Goal: Information Seeking & Learning: Learn about a topic

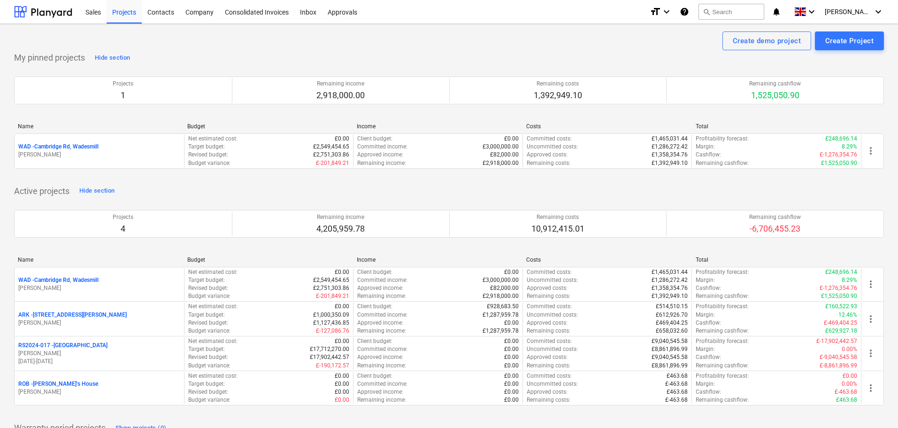
click at [64, 343] on p "RS2024-017 - Lancaster Gate" at bounding box center [62, 345] width 89 height 8
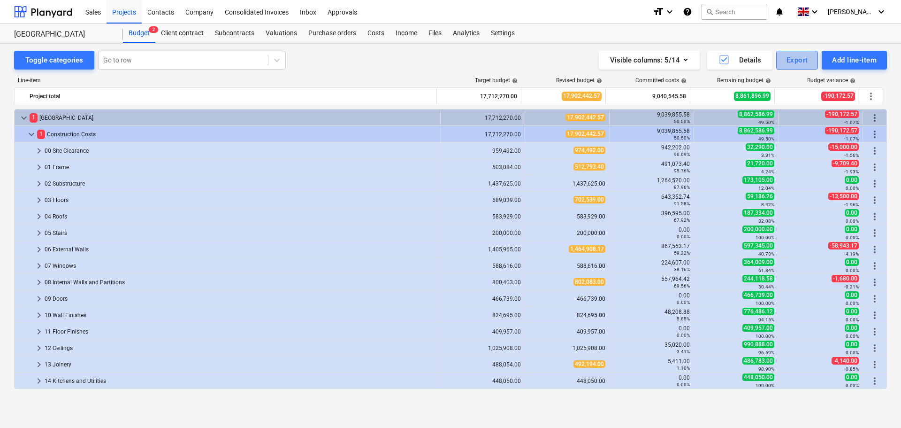
click at [794, 63] on div "Export" at bounding box center [798, 60] width 22 height 12
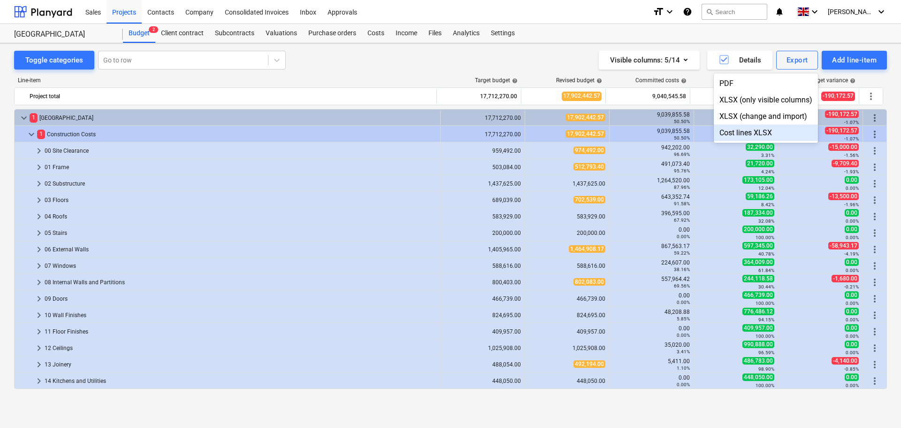
click at [755, 133] on div "Cost lines XLSX" at bounding box center [766, 132] width 104 height 16
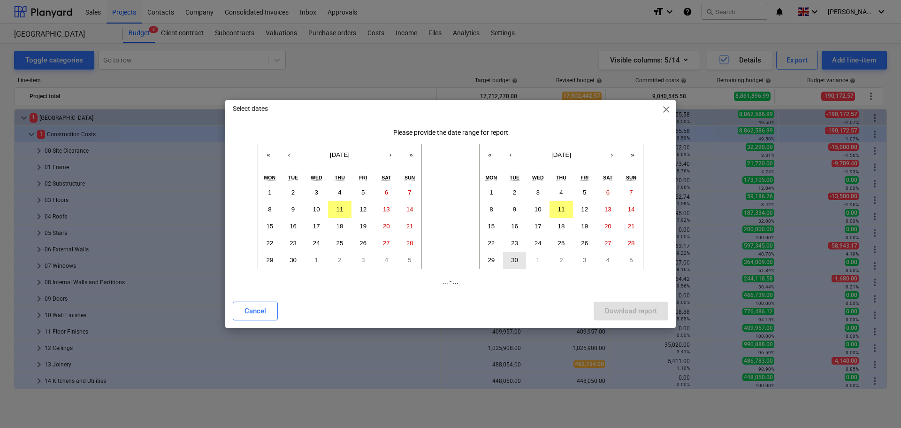
click at [517, 260] on abbr "30" at bounding box center [514, 259] width 7 height 7
click at [289, 158] on button "‹" at bounding box center [289, 154] width 21 height 21
click at [367, 194] on button "1" at bounding box center [363, 192] width 23 height 17
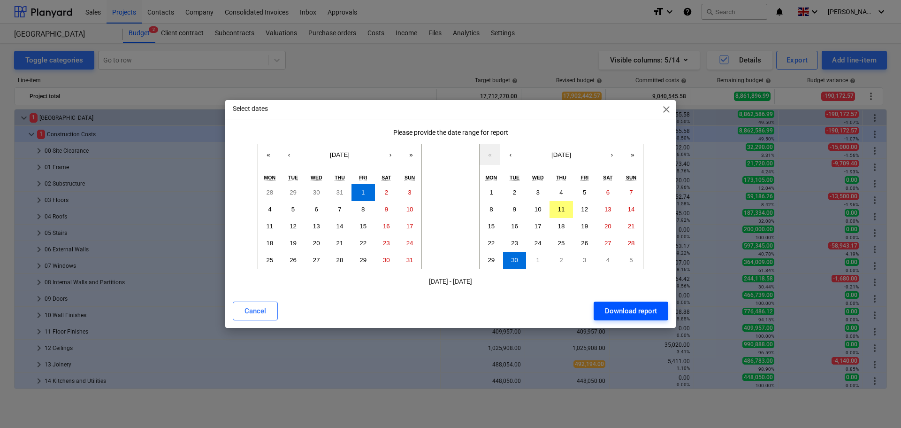
click at [628, 313] on div "Download report" at bounding box center [631, 311] width 52 height 12
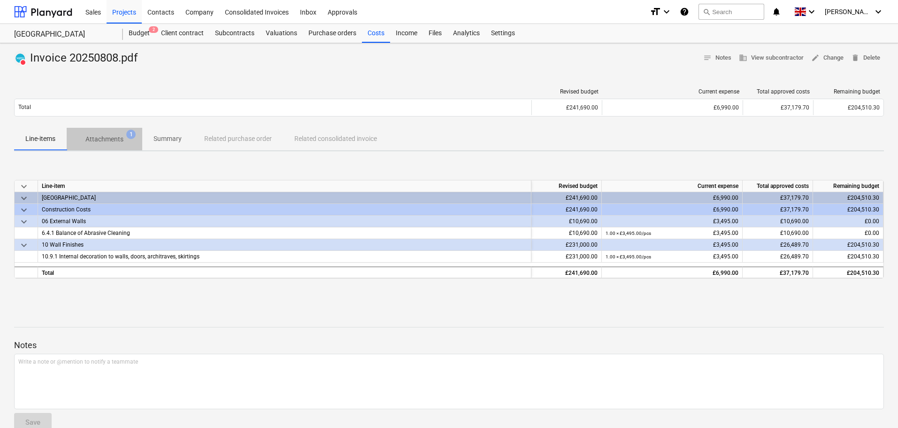
click at [113, 141] on p "Attachments" at bounding box center [104, 139] width 38 height 10
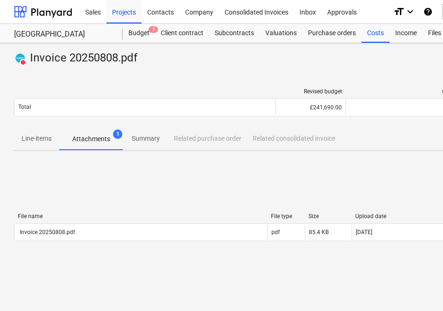
click at [148, 179] on div "File name File type Size Upload date Comment Invoice 20250808.pdf pdf 85.4 KB 0…" at bounding box center [321, 229] width 614 height 141
click at [147, 139] on p "Summary" at bounding box center [146, 139] width 34 height 10
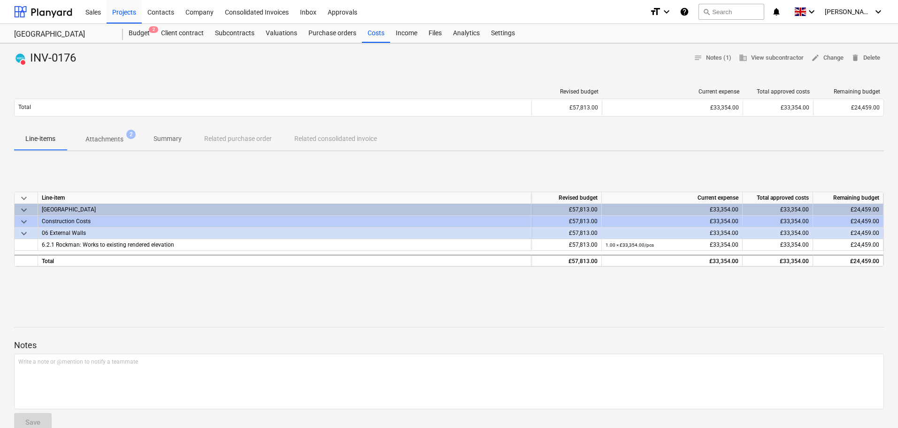
click at [169, 138] on p "Summary" at bounding box center [167, 139] width 28 height 10
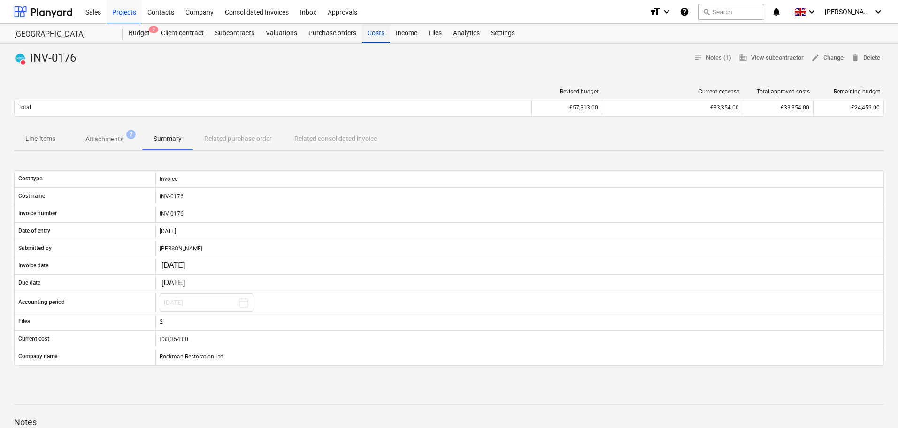
click at [370, 36] on div "Costs" at bounding box center [376, 33] width 28 height 19
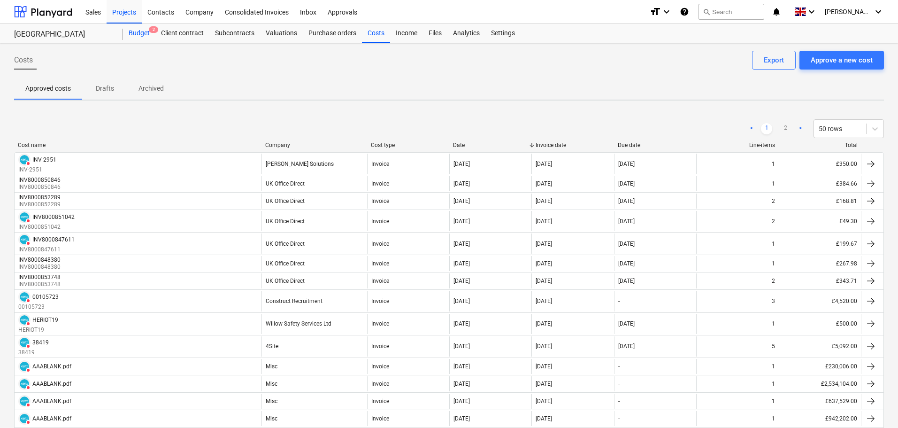
click at [138, 31] on div "Budget 2" at bounding box center [139, 33] width 32 height 19
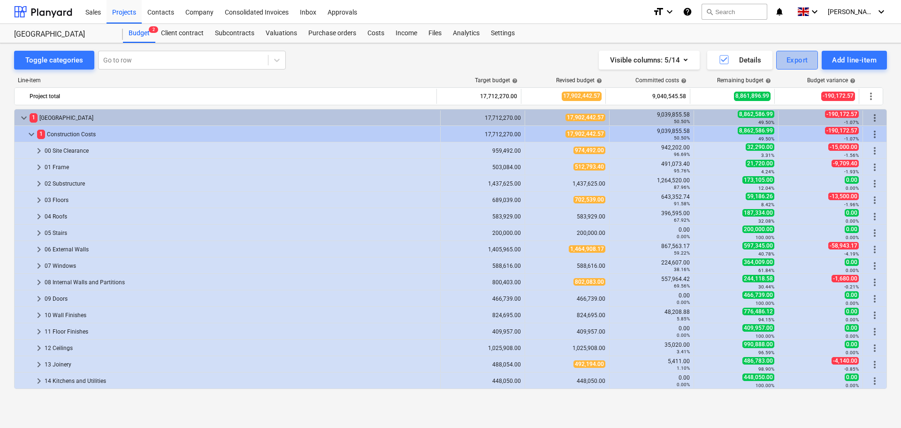
click at [802, 61] on div "Export" at bounding box center [798, 60] width 22 height 12
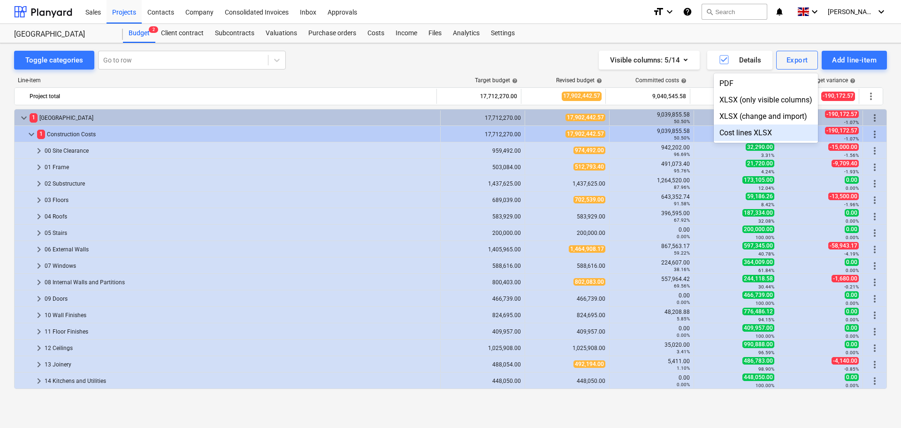
click at [207, 75] on div at bounding box center [450, 214] width 901 height 428
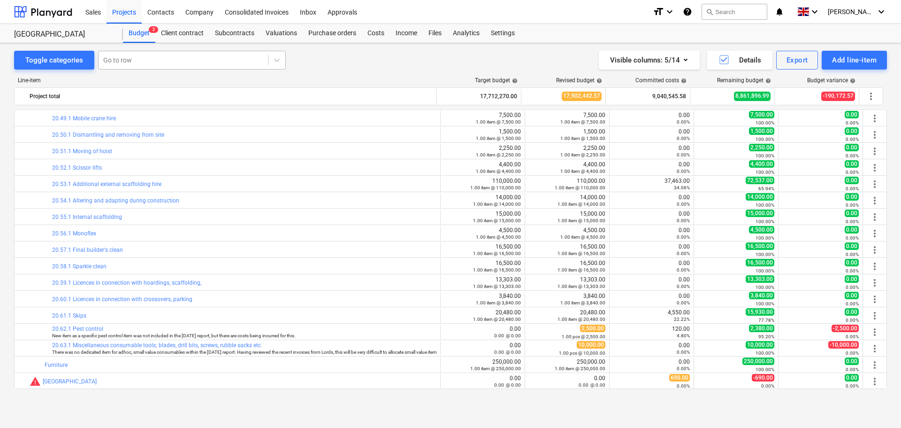
scroll to position [1025, 0]
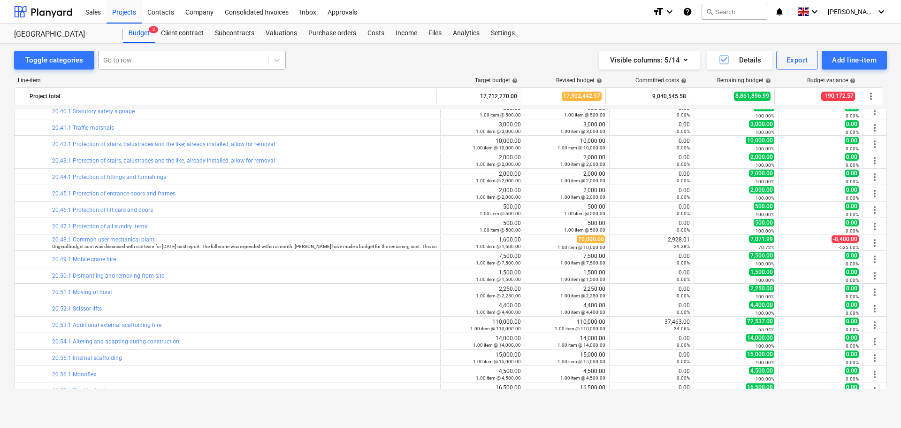
click at [160, 62] on div at bounding box center [183, 59] width 160 height 9
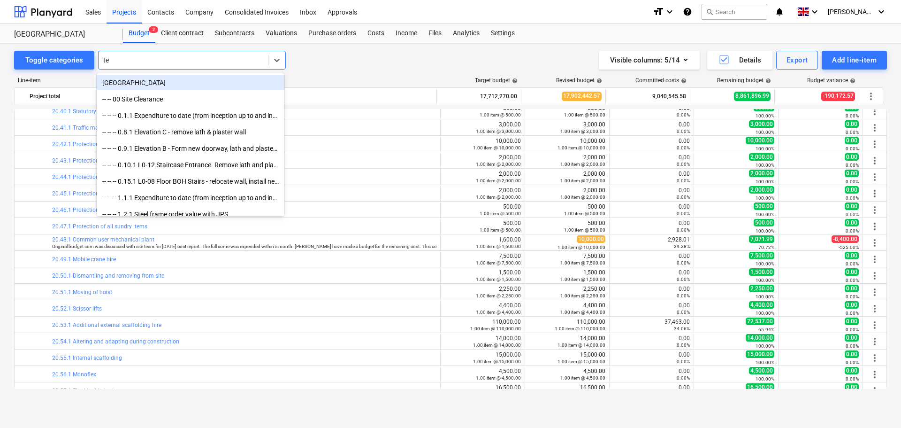
type input "tea"
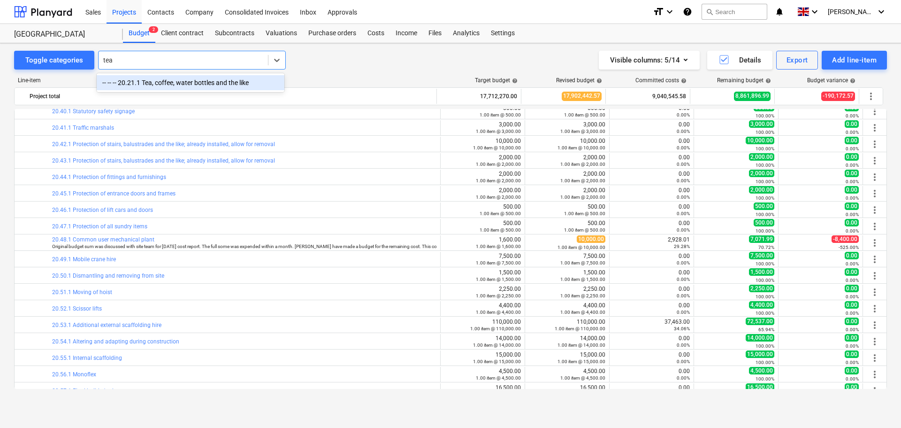
click at [176, 84] on div "-- -- -- 20.21.1 Tea, coffee, water bottles and the like" at bounding box center [191, 82] width 188 height 15
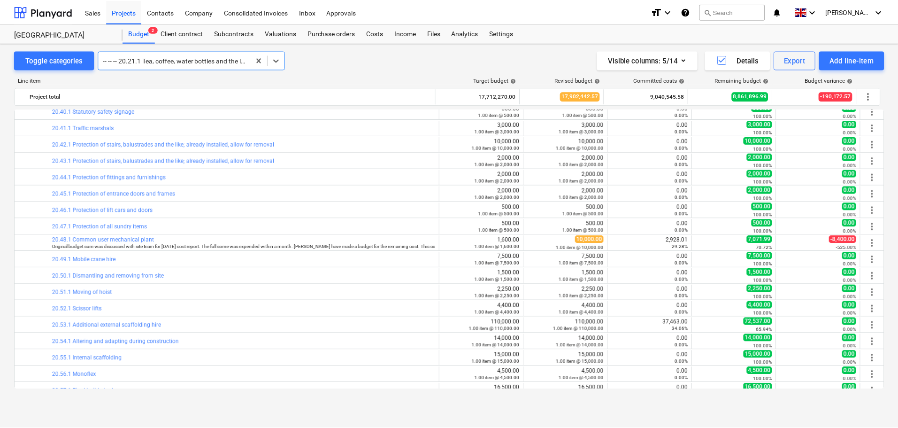
scroll to position [706, 0]
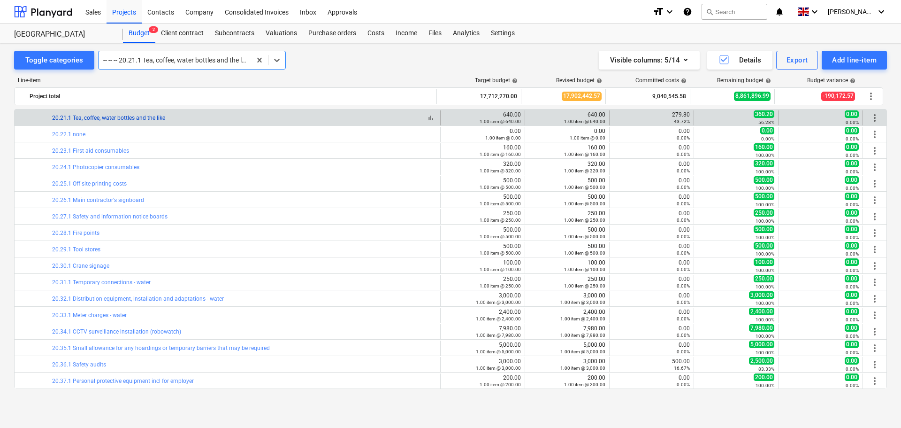
click at [152, 119] on link "20.21.1 Tea, coffee, water bottles and the like" at bounding box center [108, 118] width 113 height 7
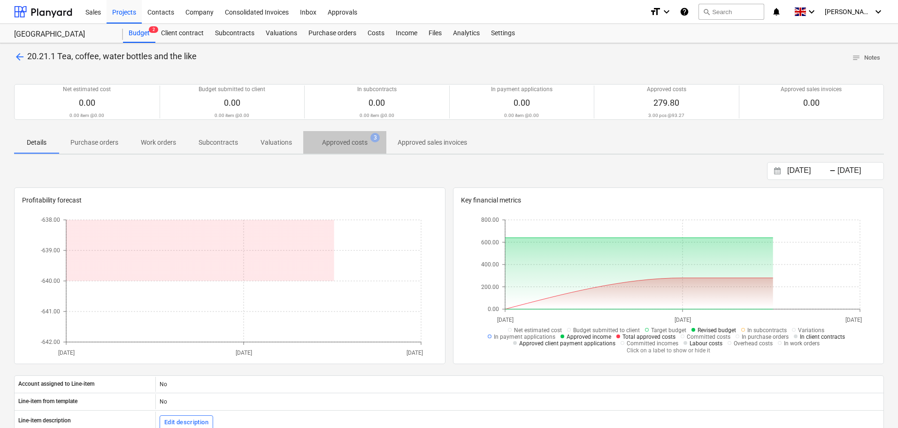
click at [343, 135] on span "Approved costs 3" at bounding box center [344, 142] width 83 height 17
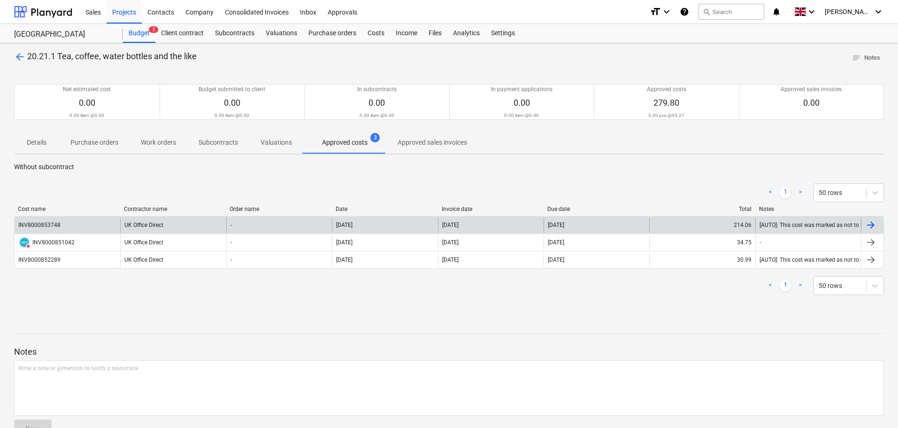
click at [93, 226] on div "INV8000853748" at bounding box center [68, 224] width 106 height 15
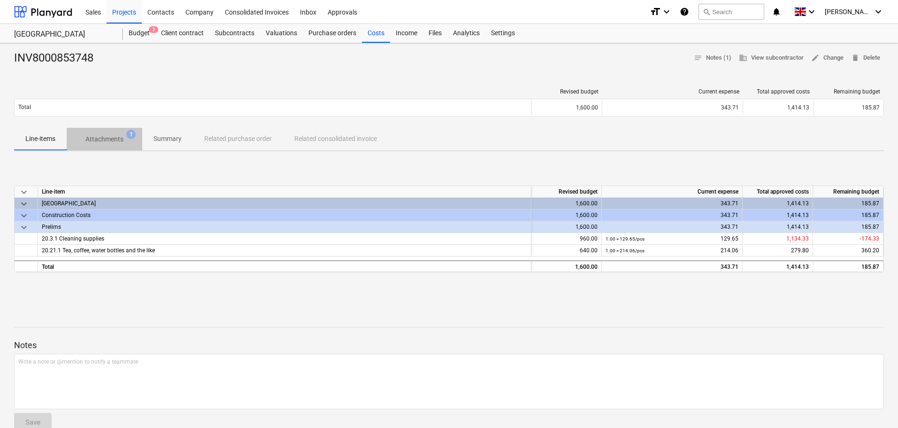
click at [105, 140] on p "Attachments" at bounding box center [104, 139] width 38 height 10
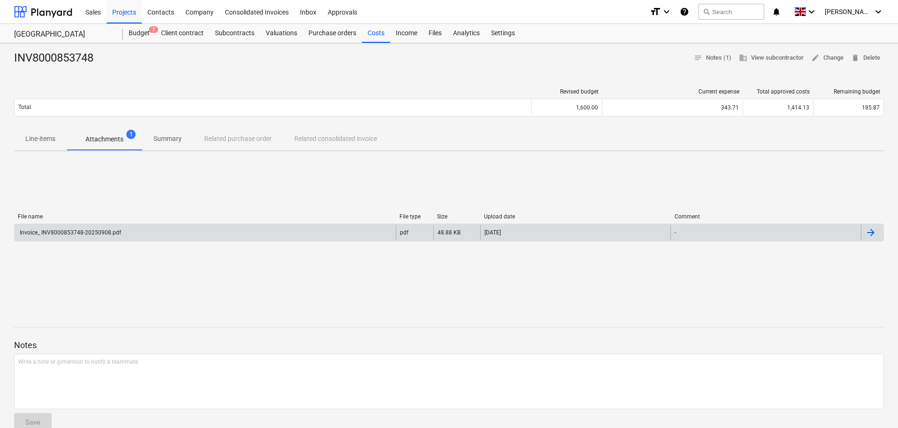
click at [96, 239] on div "Invoice_ INV8000853748-20250908.pdf" at bounding box center [205, 232] width 381 height 15
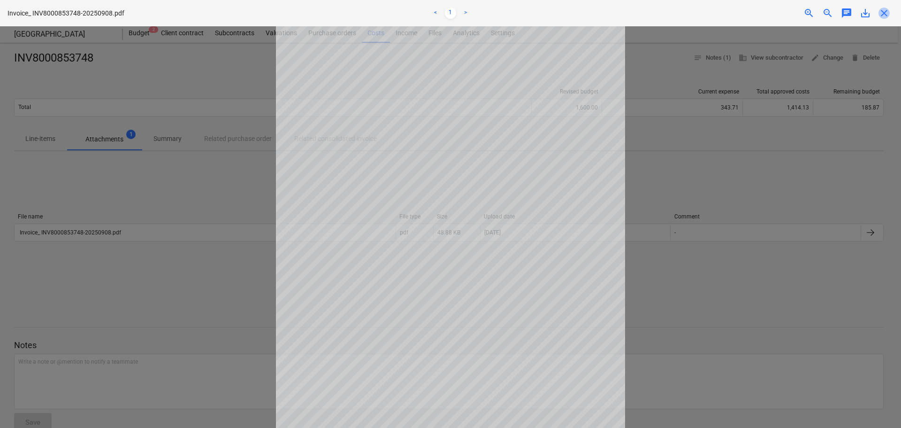
click at [885, 12] on span "close" at bounding box center [884, 13] width 11 height 11
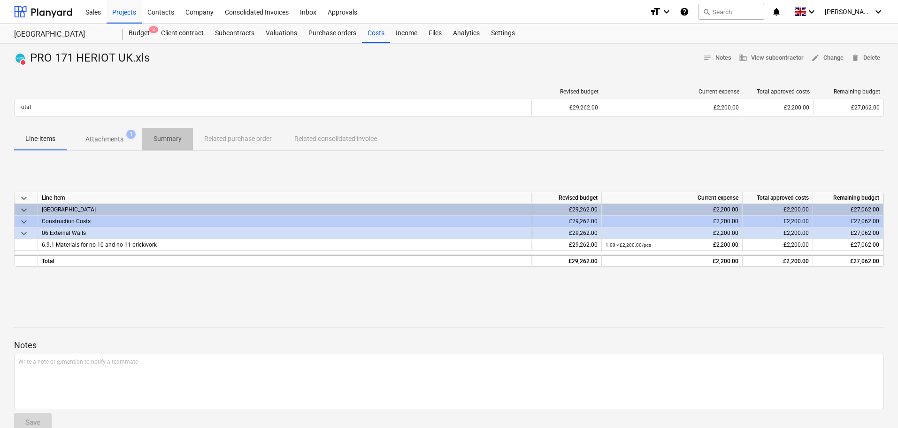
click at [162, 141] on p "Summary" at bounding box center [167, 139] width 28 height 10
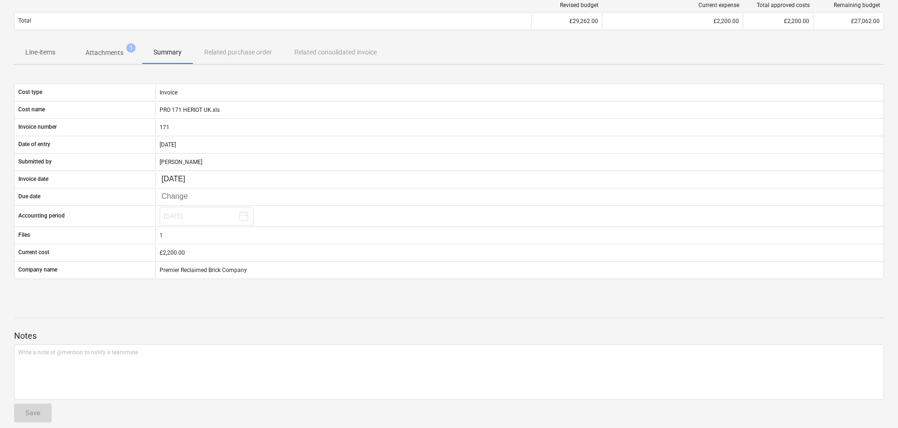
scroll to position [96, 0]
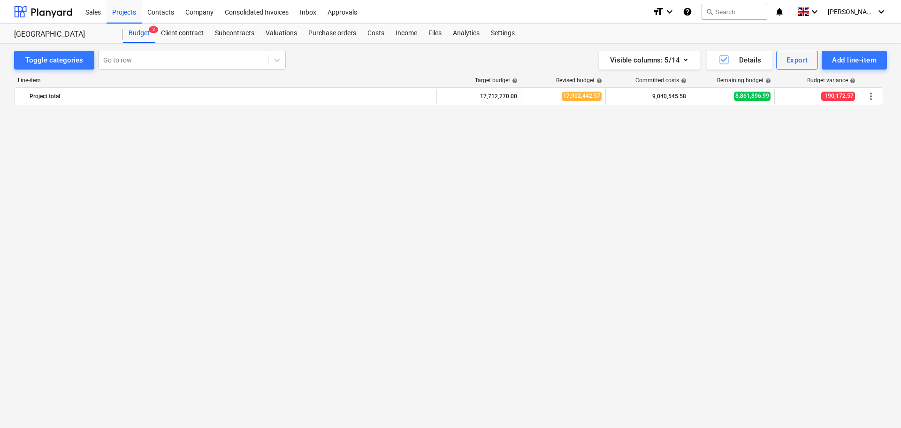
scroll to position [706, 0]
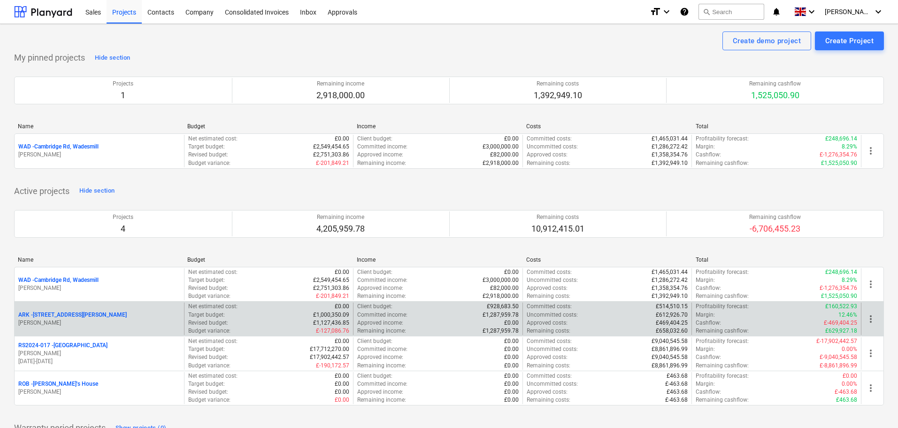
click at [62, 313] on p "ARK - 2 Galley Lane Arkley" at bounding box center [72, 315] width 108 height 8
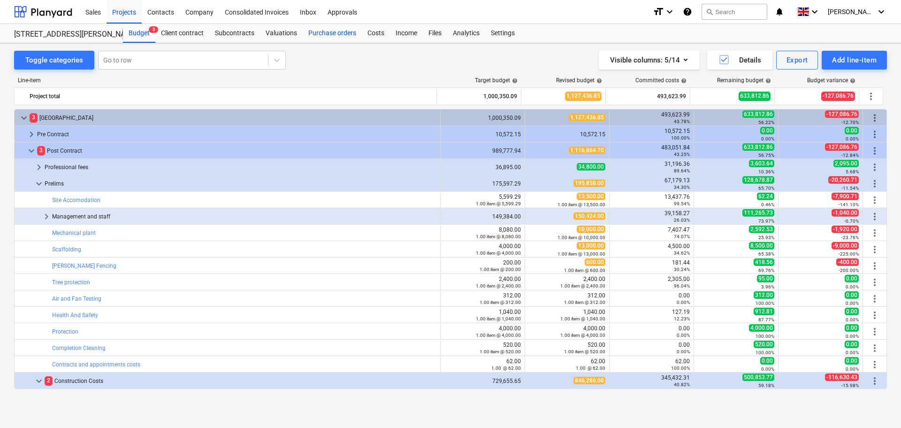
click at [336, 34] on div "Purchase orders" at bounding box center [332, 33] width 59 height 19
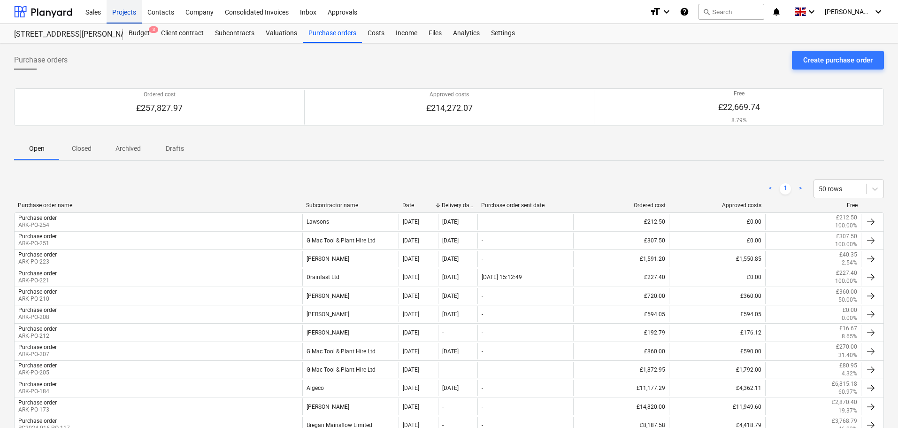
click at [133, 13] on div "Projects" at bounding box center [124, 12] width 35 height 24
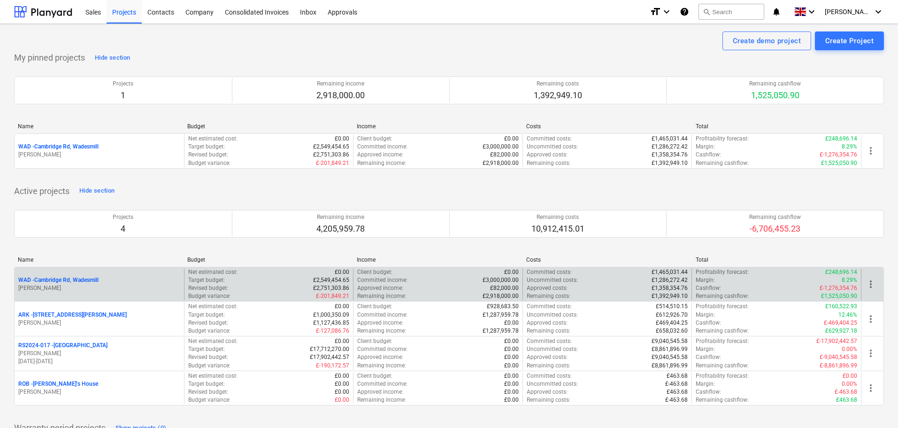
click at [89, 281] on p "WAD - Cambridge Rd, Wadesmill" at bounding box center [58, 280] width 80 height 8
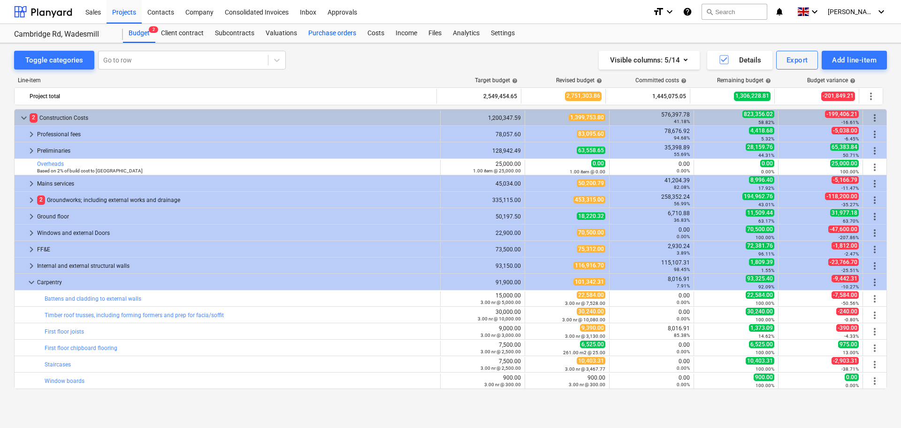
click at [330, 33] on div "Purchase orders" at bounding box center [332, 33] width 59 height 19
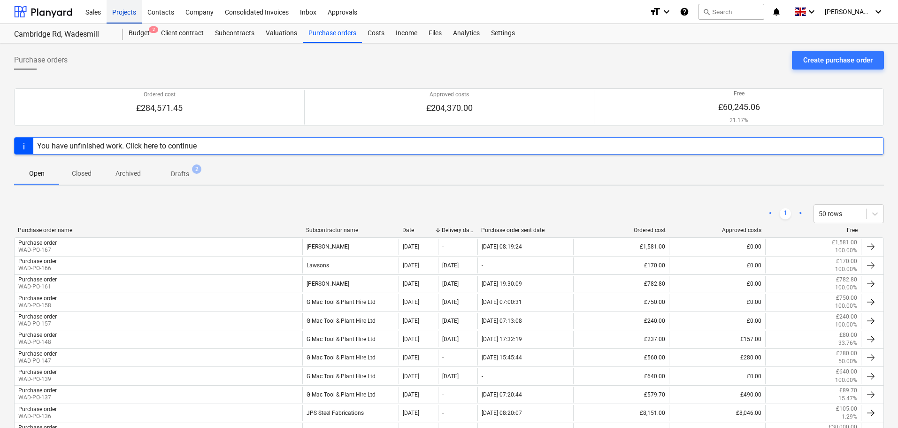
click at [129, 15] on div "Projects" at bounding box center [124, 12] width 35 height 24
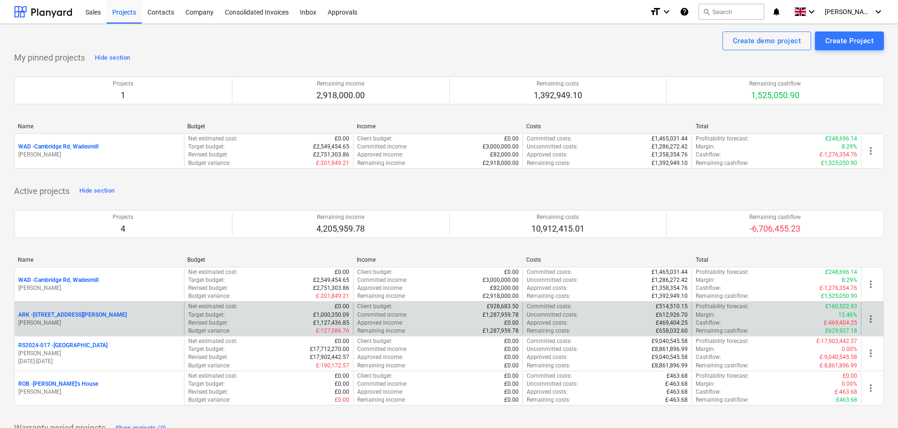
click at [70, 315] on p "ARK - 2 Galley Lane Arkley" at bounding box center [72, 315] width 108 height 8
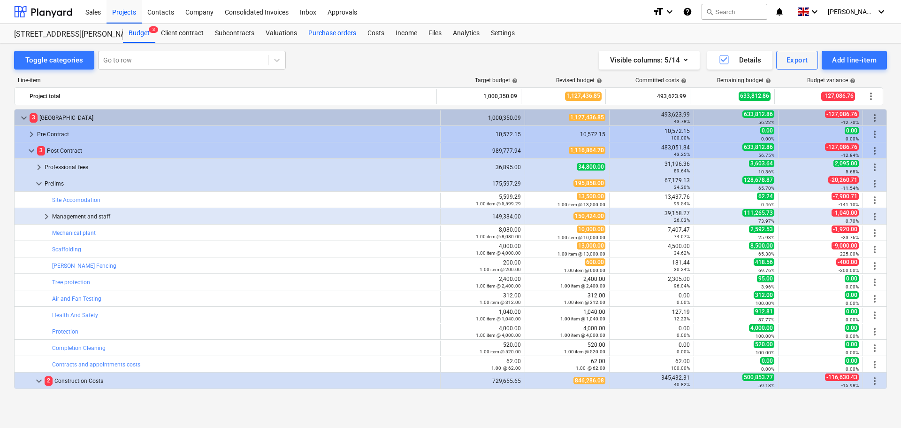
click at [348, 30] on div "Purchase orders" at bounding box center [332, 33] width 59 height 19
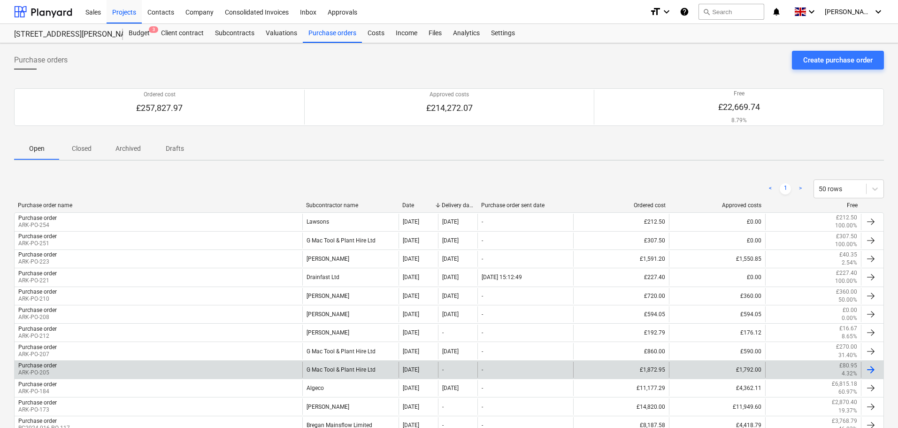
click at [361, 367] on div "G Mac Tool & Plant Hire Ltd" at bounding box center [350, 369] width 96 height 16
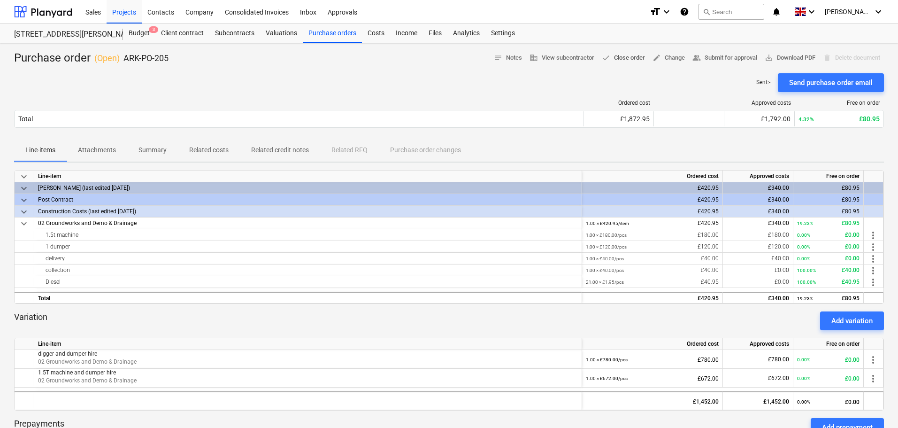
click at [611, 53] on button "done Close order" at bounding box center [623, 58] width 51 height 15
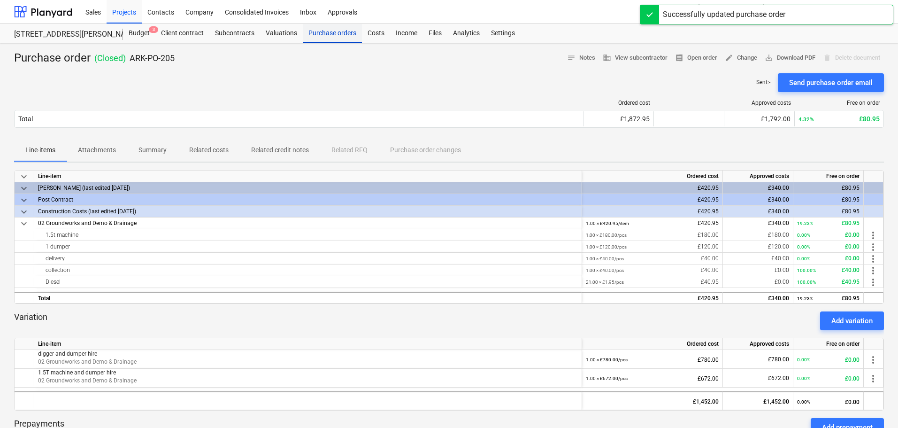
click at [336, 32] on div "Purchase orders" at bounding box center [332, 33] width 59 height 19
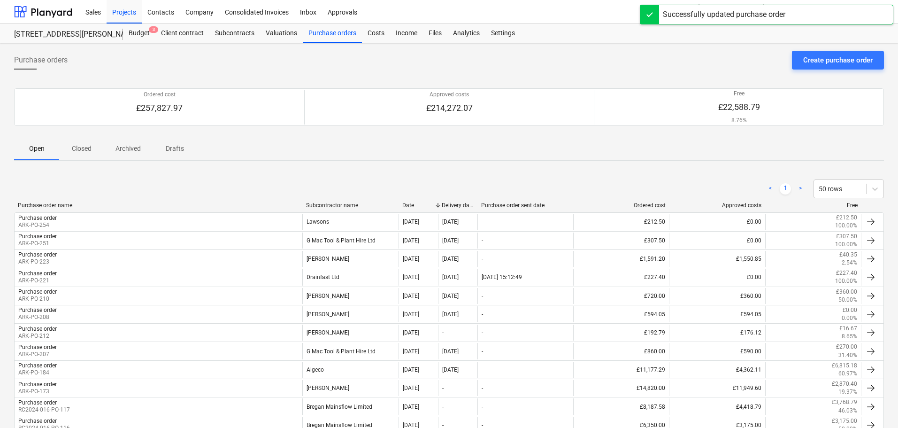
click at [411, 205] on div "Date" at bounding box center [418, 205] width 32 height 7
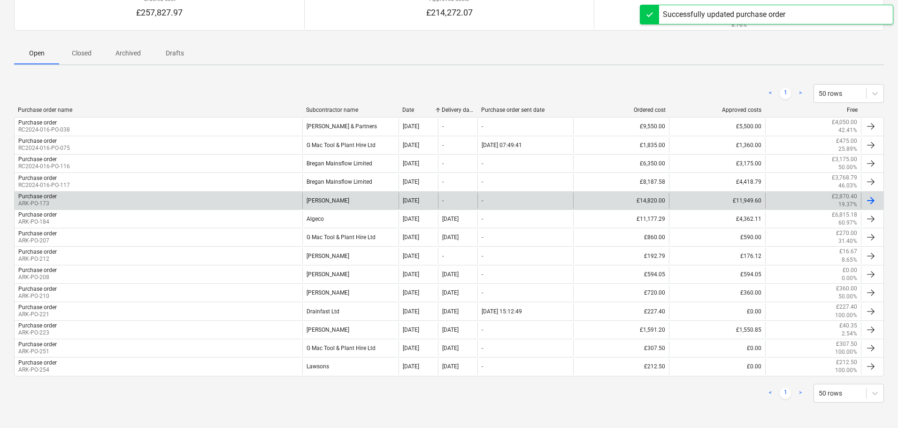
scroll to position [96, 0]
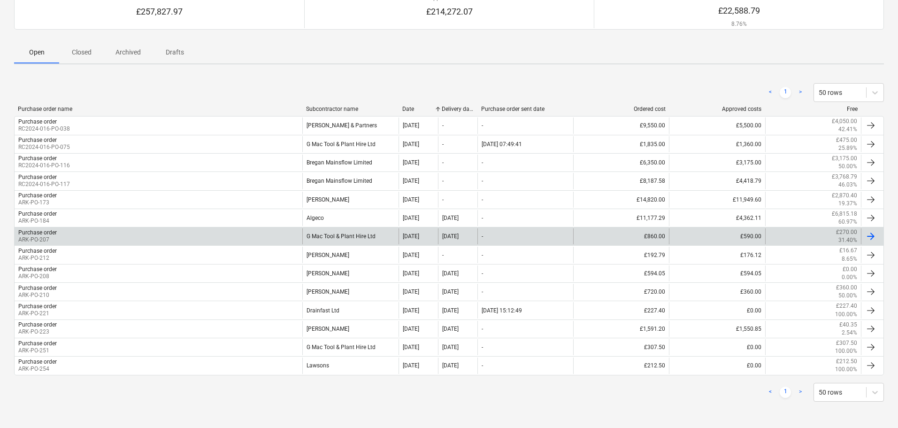
click at [359, 236] on div "G Mac Tool & Plant Hire Ltd" at bounding box center [350, 236] width 96 height 16
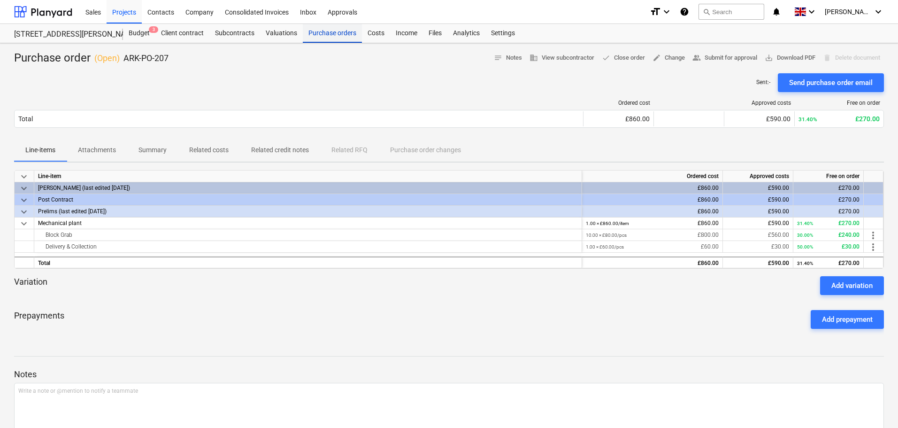
click at [341, 31] on div "Purchase orders" at bounding box center [332, 33] width 59 height 19
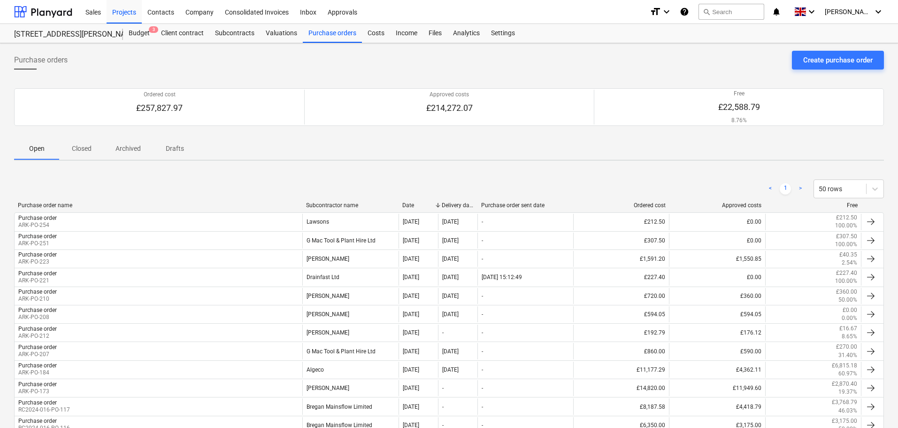
click at [410, 208] on div "Date" at bounding box center [418, 205] width 32 height 7
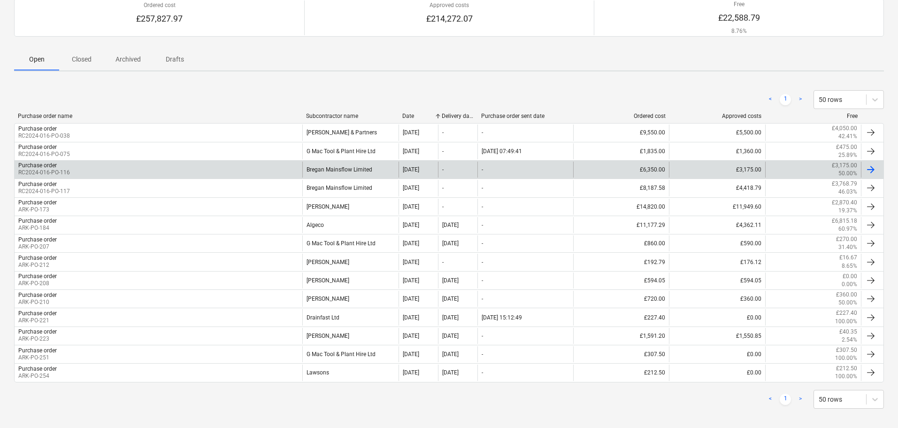
scroll to position [96, 0]
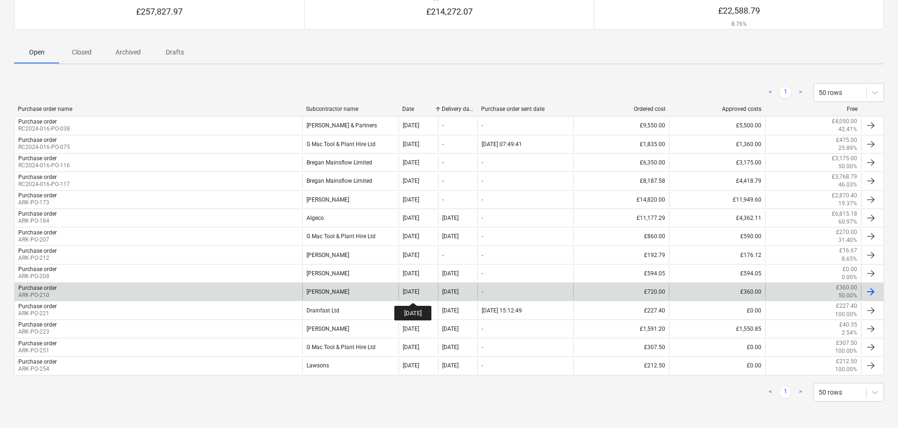
click at [419, 294] on div "14 Jul 2025" at bounding box center [411, 291] width 16 height 7
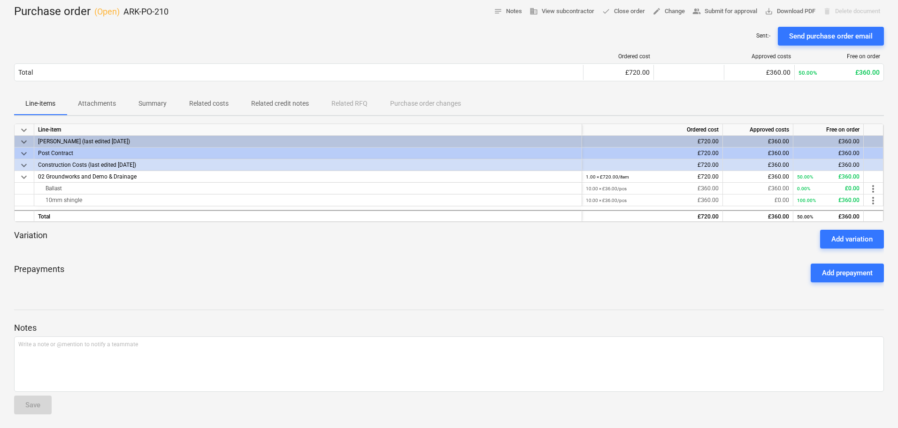
scroll to position [48, 0]
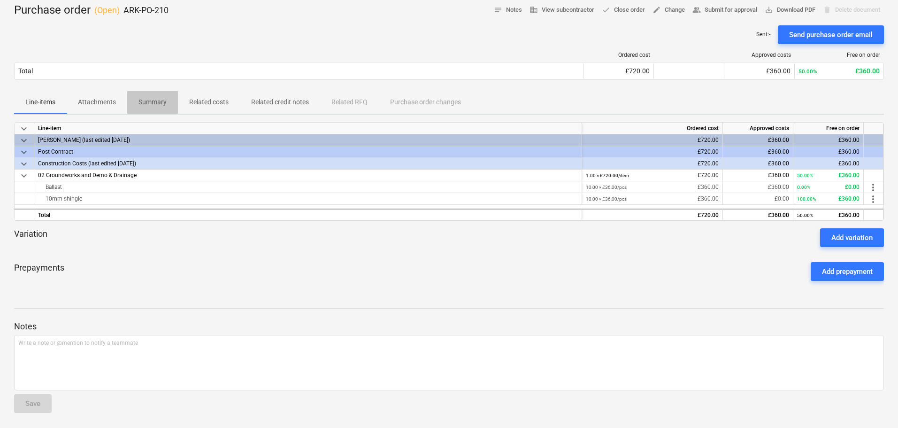
click at [153, 100] on p "Summary" at bounding box center [152, 102] width 28 height 10
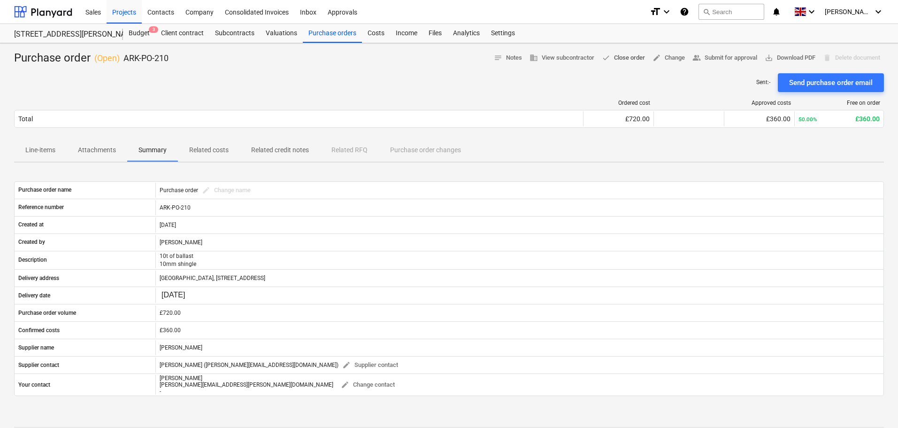
click at [619, 55] on span "done Close order" at bounding box center [623, 58] width 43 height 11
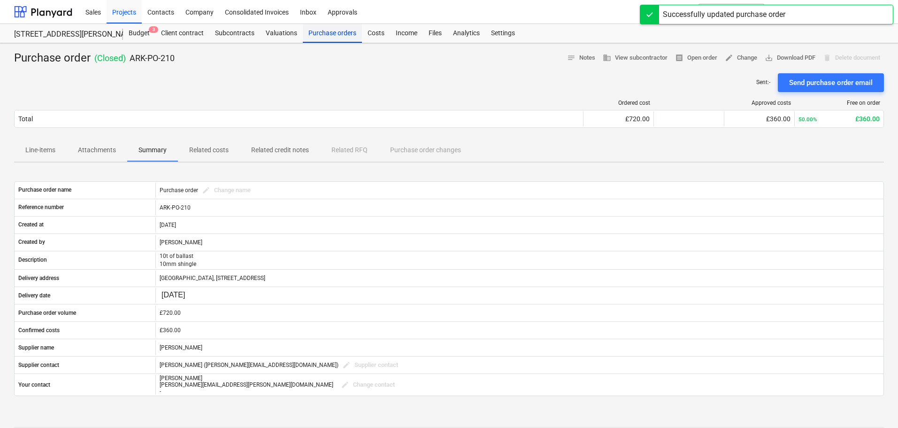
click at [330, 34] on div "Purchase orders" at bounding box center [332, 33] width 59 height 19
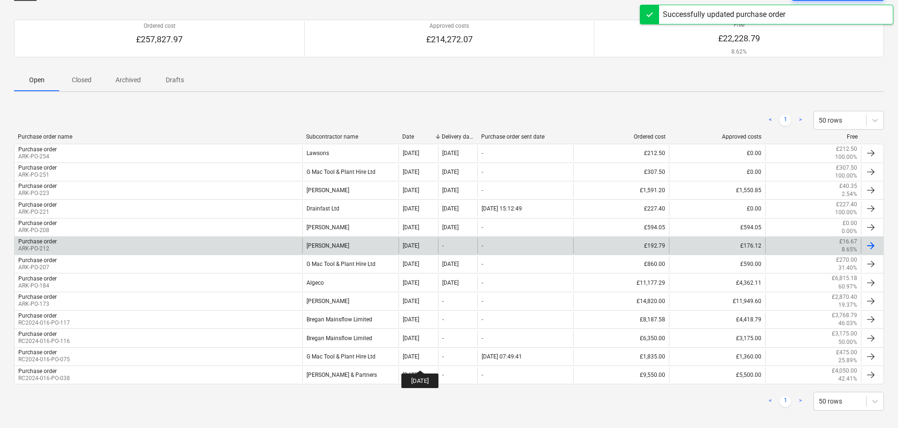
scroll to position [77, 0]
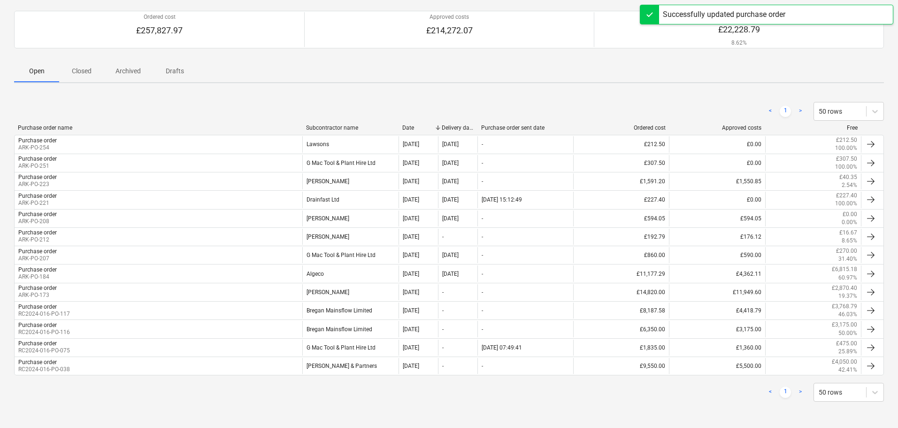
click at [408, 126] on div "Date" at bounding box center [418, 127] width 32 height 7
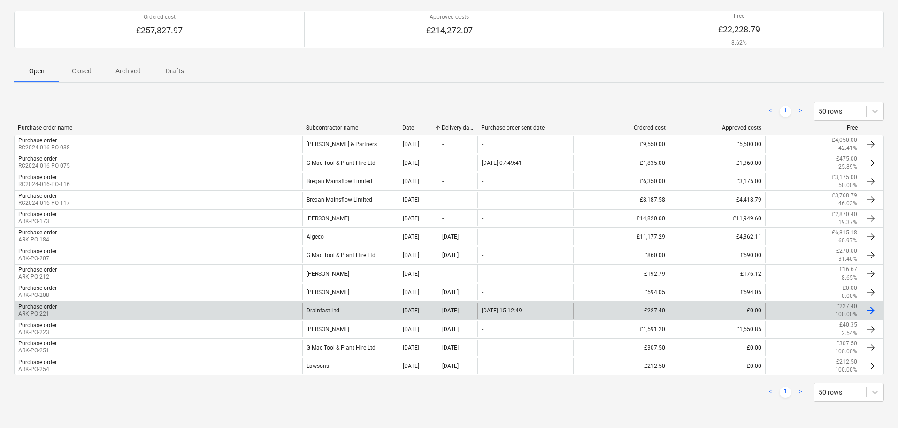
click at [367, 307] on div "Drainfast Ltd" at bounding box center [350, 310] width 96 height 16
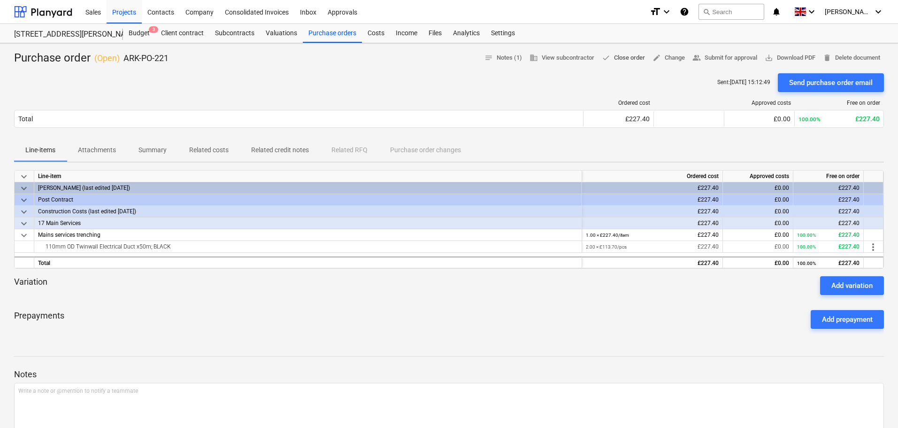
click at [623, 57] on span "done Close order" at bounding box center [623, 58] width 43 height 11
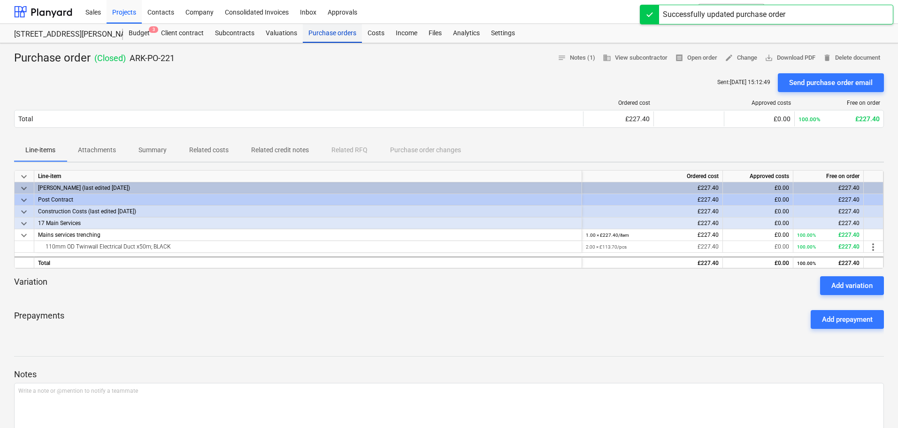
click at [334, 30] on div "Purchase orders" at bounding box center [332, 33] width 59 height 19
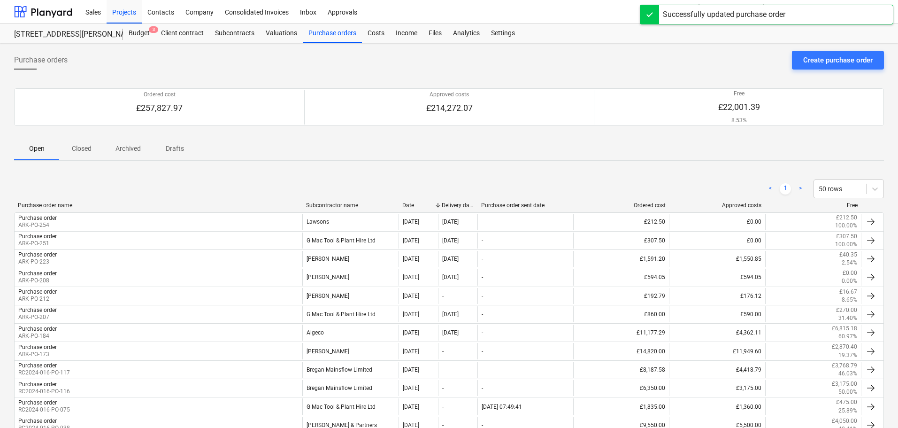
click at [412, 206] on div "Date" at bounding box center [418, 205] width 32 height 7
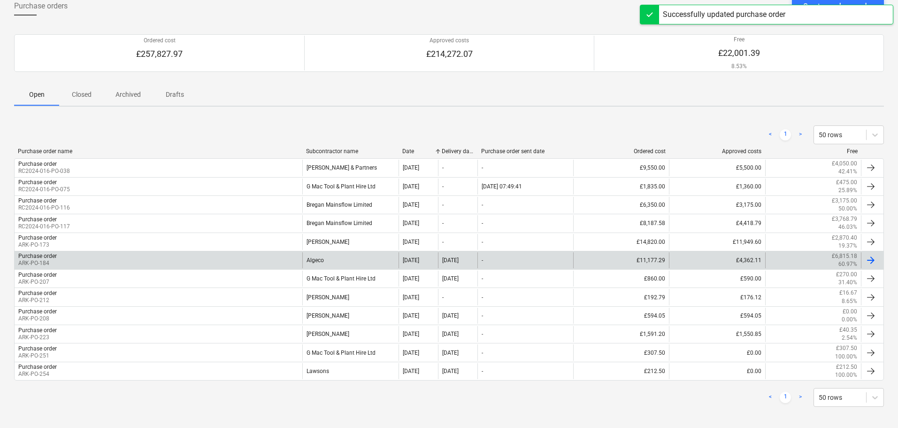
scroll to position [59, 0]
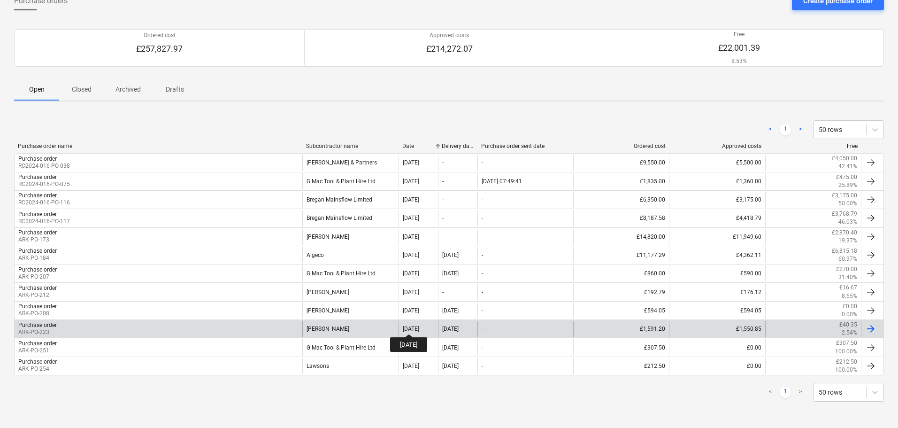
click at [416, 325] on div "22 Jul 2025" at bounding box center [411, 328] width 16 height 7
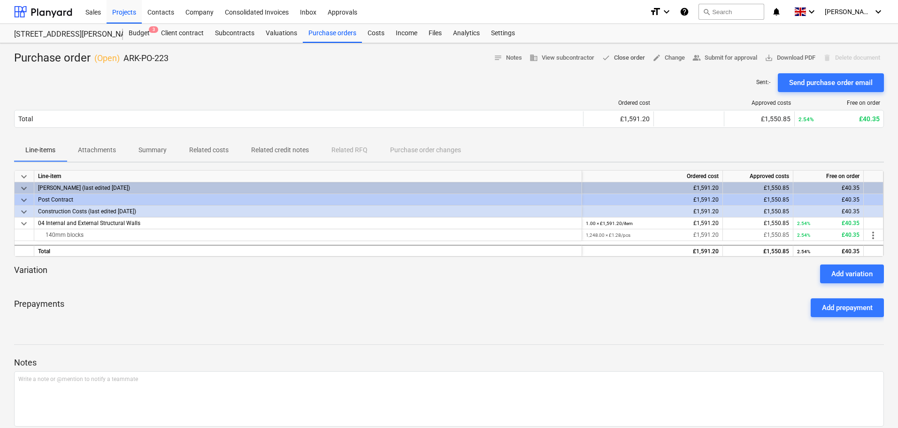
click at [620, 56] on span "done Close order" at bounding box center [623, 58] width 43 height 11
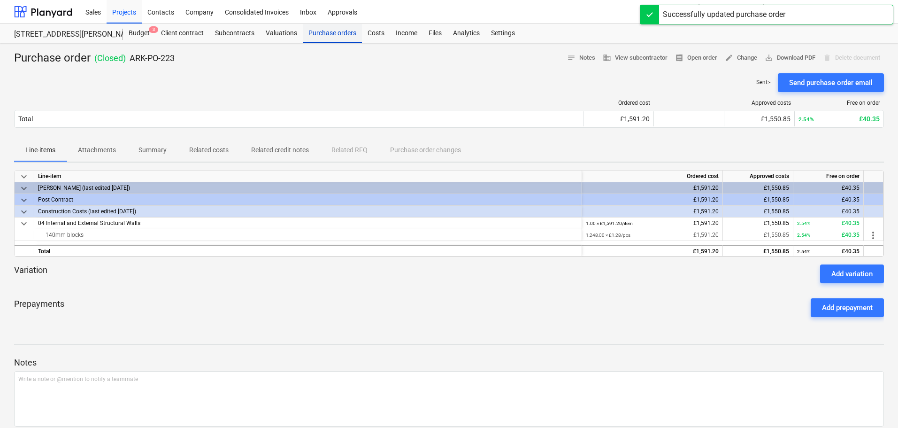
click at [341, 34] on div "Purchase orders" at bounding box center [332, 33] width 59 height 19
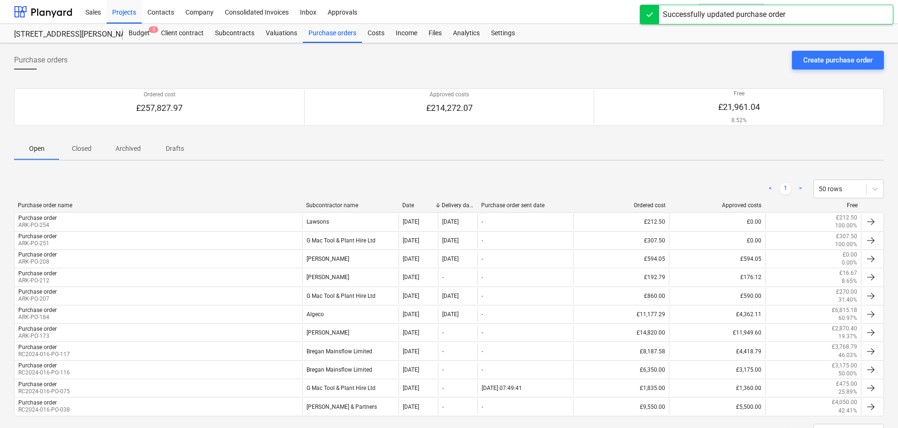
click at [414, 203] on div "Date" at bounding box center [418, 205] width 32 height 7
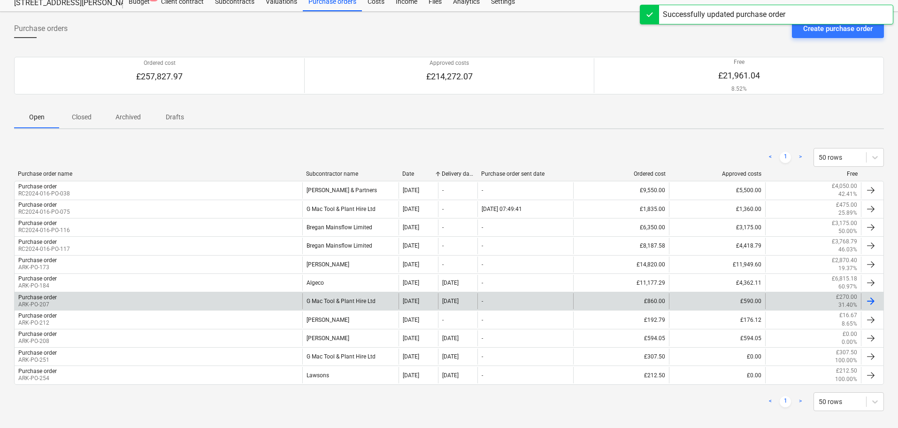
scroll to position [41, 0]
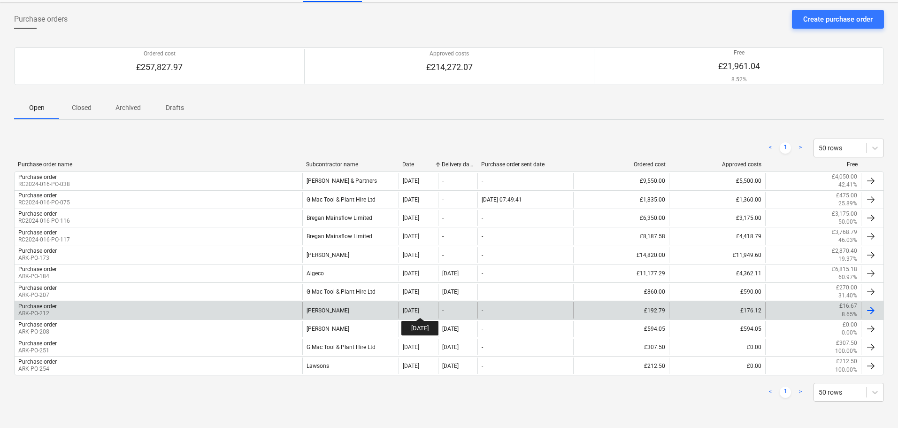
click at [419, 309] on div "11 Jul 2025" at bounding box center [411, 310] width 16 height 7
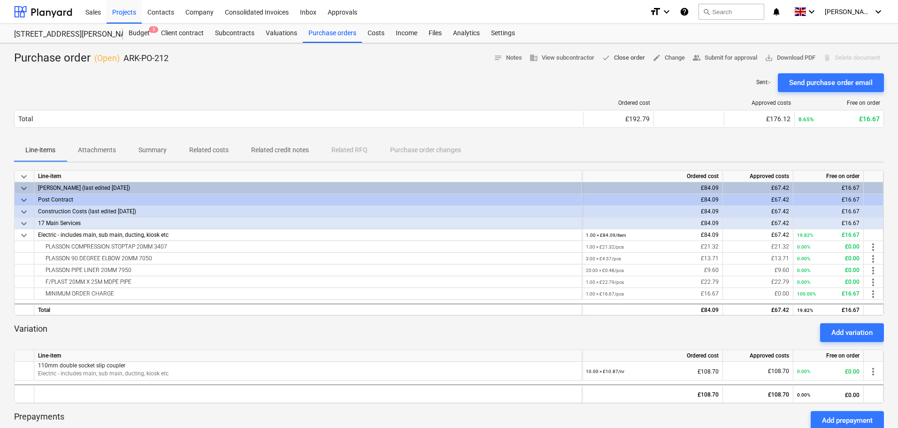
click at [617, 56] on span "done Close order" at bounding box center [623, 58] width 43 height 11
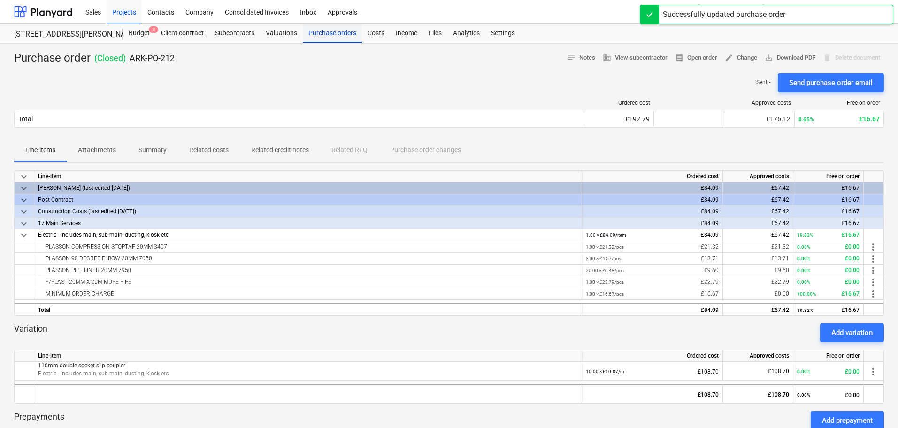
click at [335, 37] on div "Purchase orders" at bounding box center [332, 33] width 59 height 19
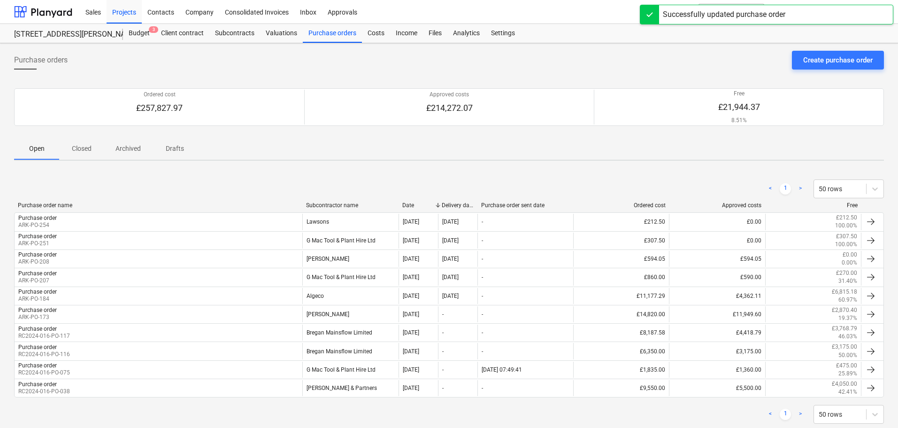
click at [413, 205] on div "Date" at bounding box center [418, 205] width 32 height 7
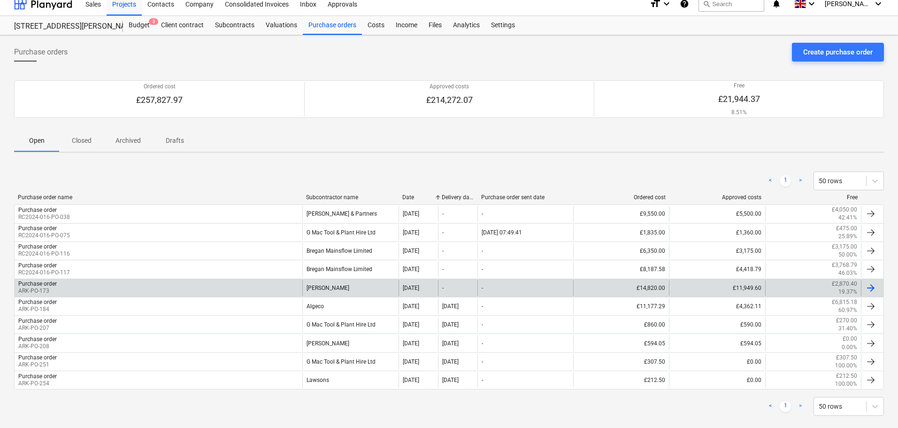
scroll to position [22, 0]
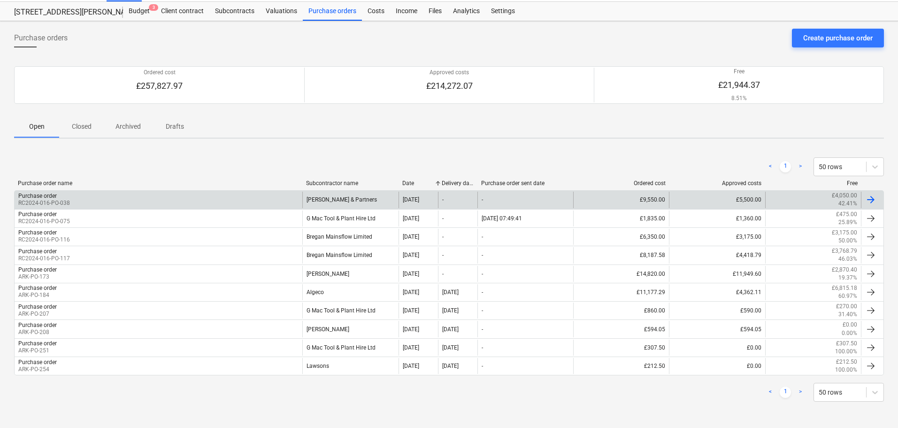
click at [354, 200] on div "Stuart Henley & Partners" at bounding box center [350, 199] width 96 height 16
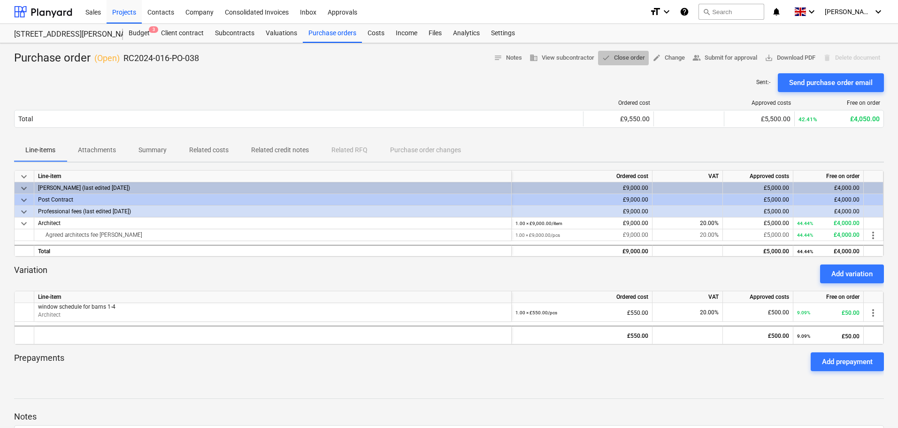
click at [624, 55] on span "done Close order" at bounding box center [623, 58] width 43 height 11
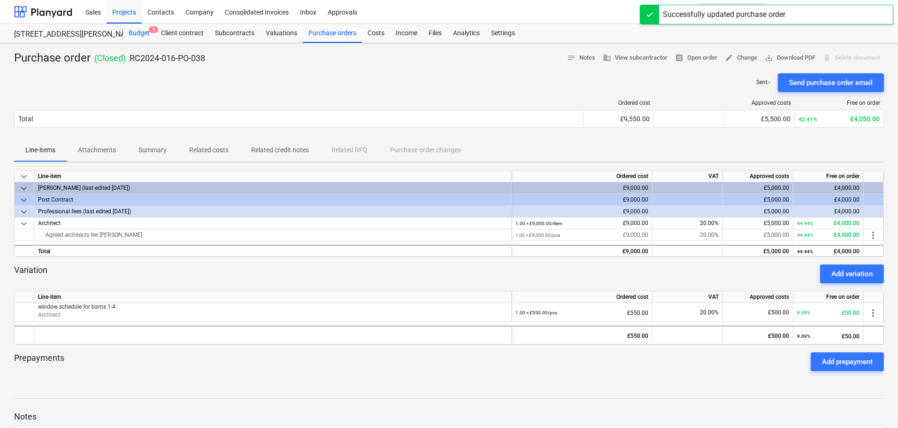
click at [135, 31] on div "Budget 3" at bounding box center [139, 33] width 32 height 19
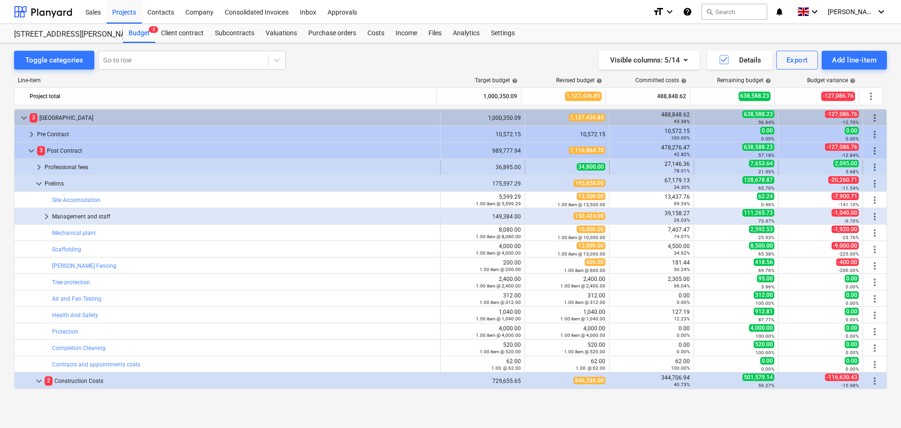
click at [41, 169] on span "keyboard_arrow_right" at bounding box center [38, 166] width 11 height 11
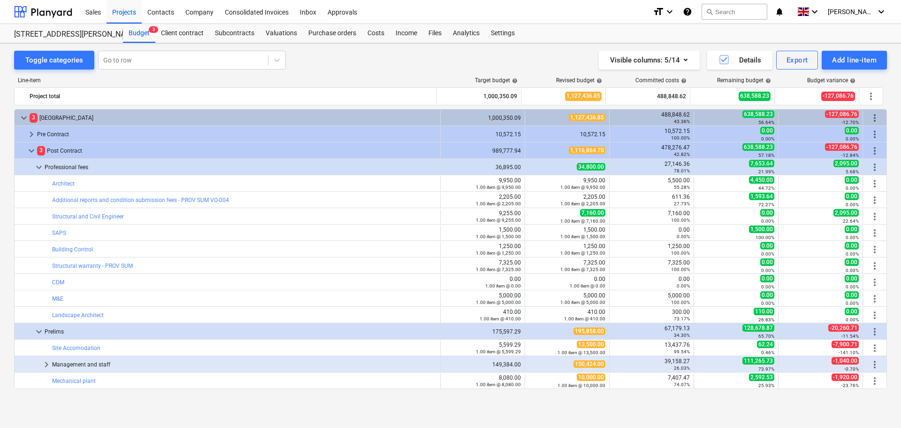
click at [365, 69] on div "Toggle categories Go to row Visible columns : 5/14 Details Export Add line-item" at bounding box center [450, 60] width 873 height 19
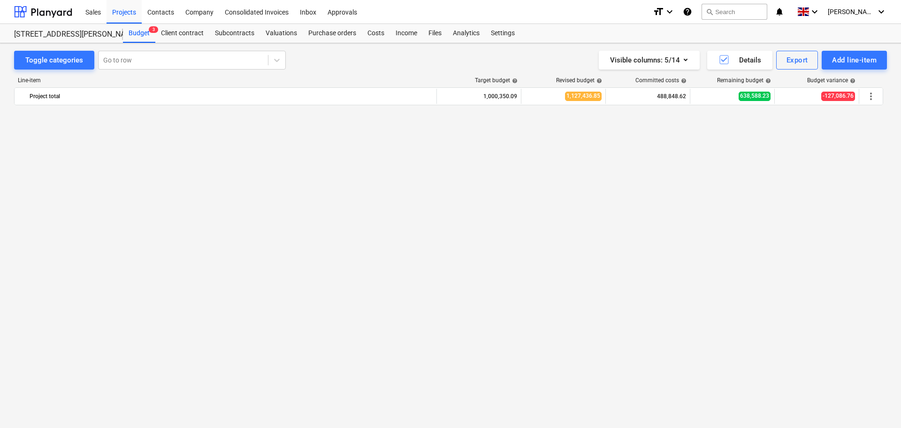
scroll to position [459, 0]
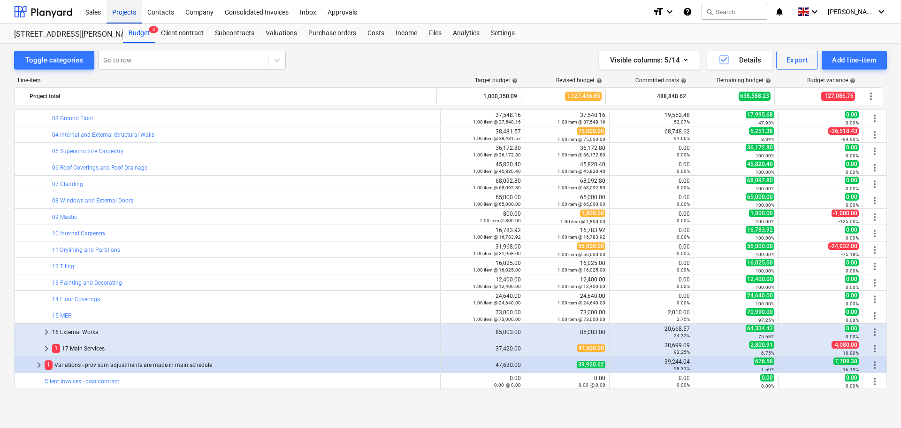
click at [134, 9] on div "Projects" at bounding box center [124, 12] width 35 height 24
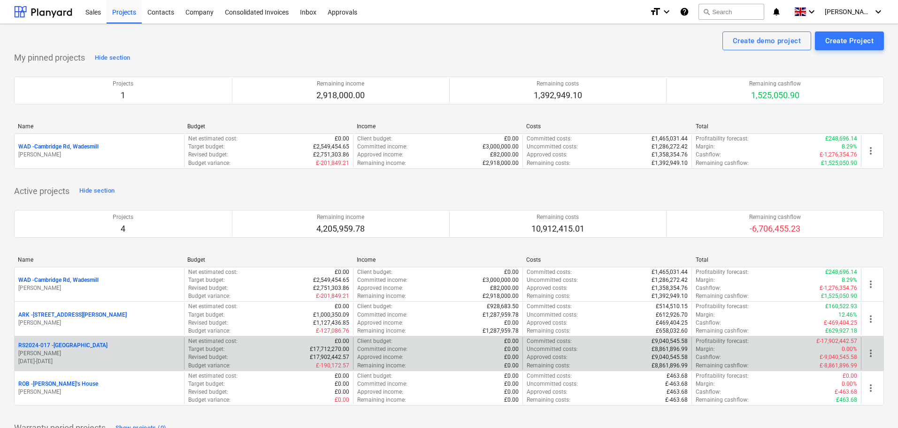
click at [66, 342] on p "RS2024-017 - [GEOGRAPHIC_DATA]" at bounding box center [62, 345] width 89 height 8
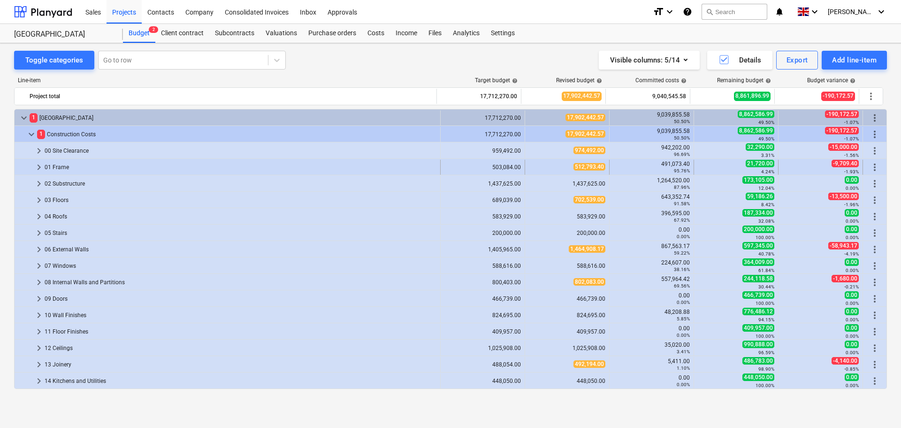
click at [39, 165] on span "keyboard_arrow_right" at bounding box center [38, 166] width 11 height 11
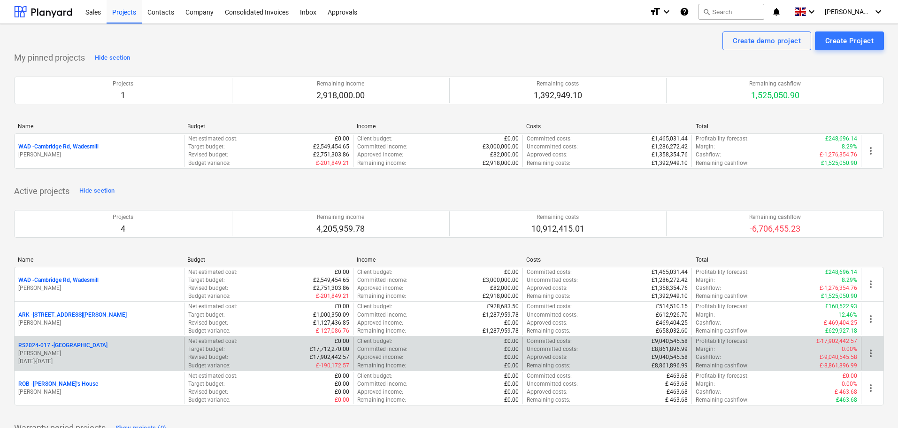
click at [69, 344] on p "RS2024-017 - [GEOGRAPHIC_DATA]" at bounding box center [62, 345] width 89 height 8
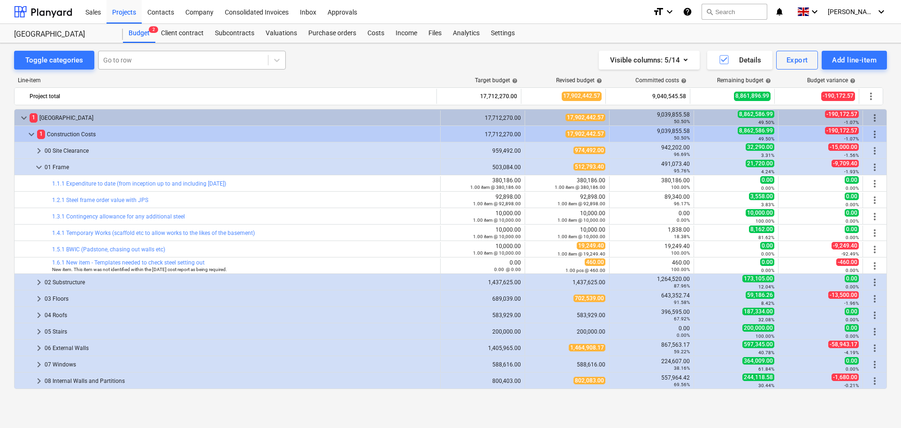
click at [122, 62] on div at bounding box center [183, 59] width 160 height 9
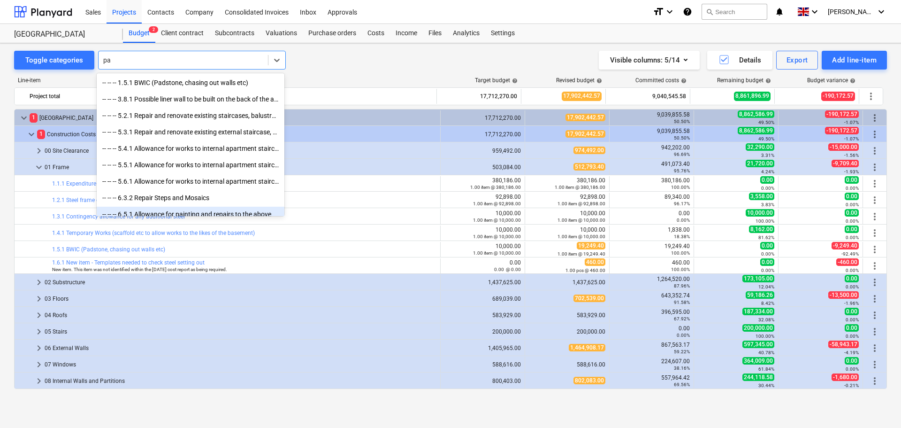
type input "p"
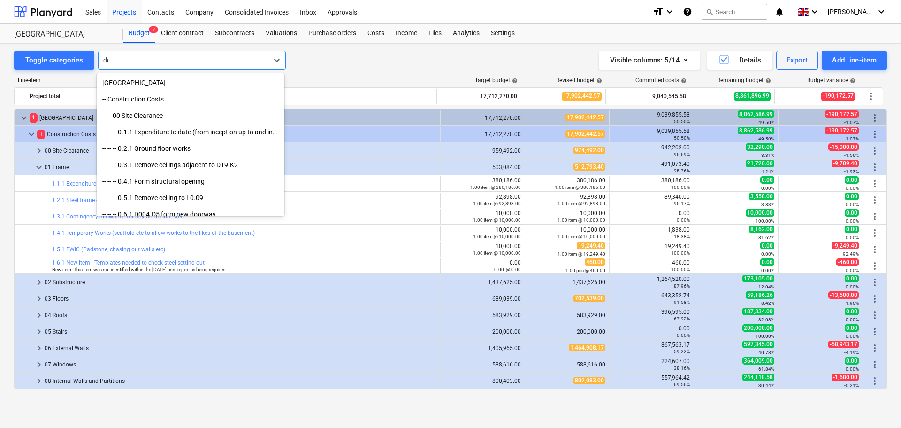
type input "dec"
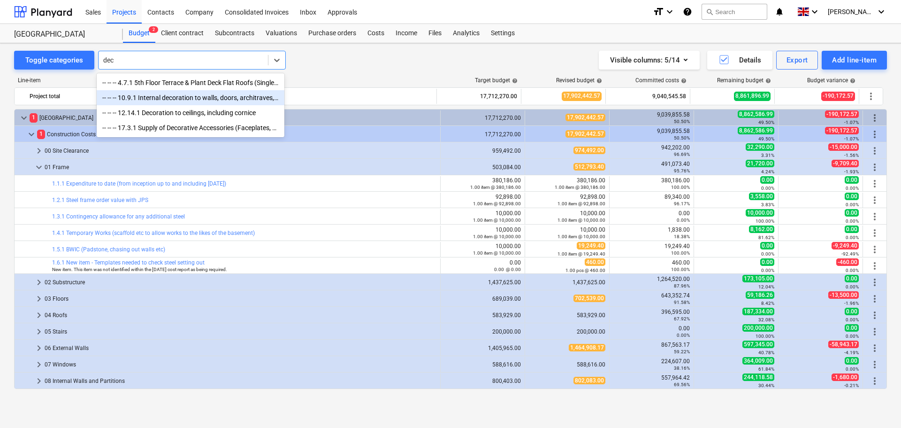
click at [209, 100] on div "-- -- -- 10.9.1 Internal decoration to walls, doors, architraves, skirtings" at bounding box center [191, 97] width 188 height 15
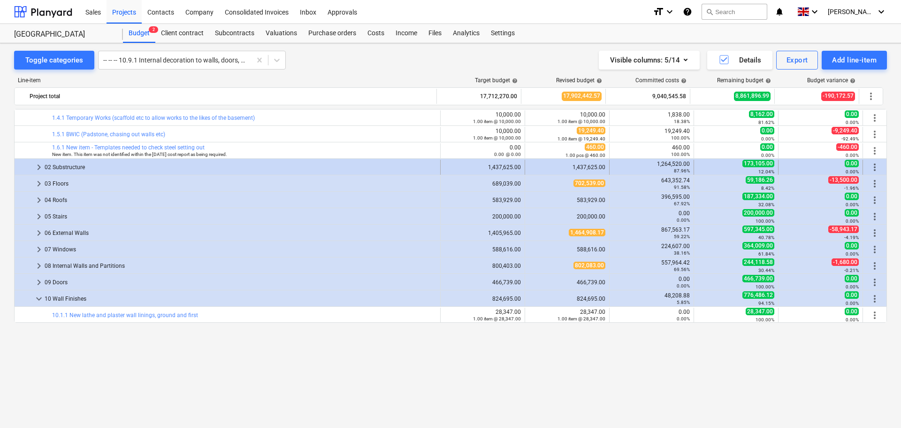
scroll to position [21, 0]
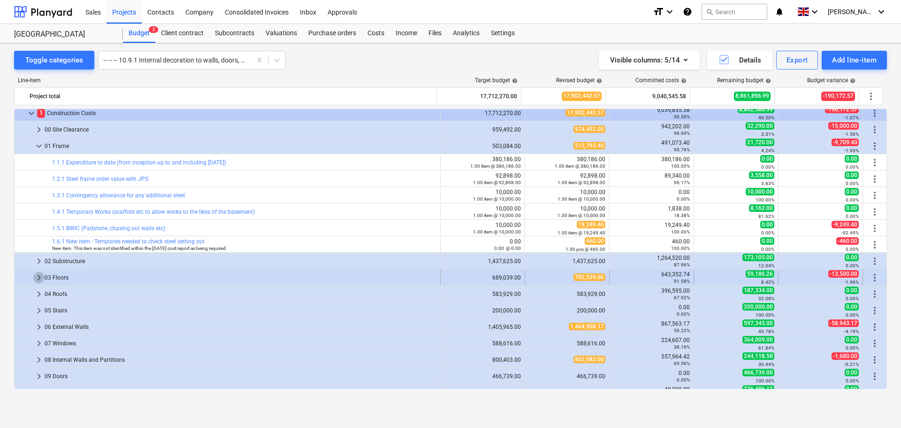
click at [41, 275] on span "keyboard_arrow_right" at bounding box center [38, 277] width 11 height 11
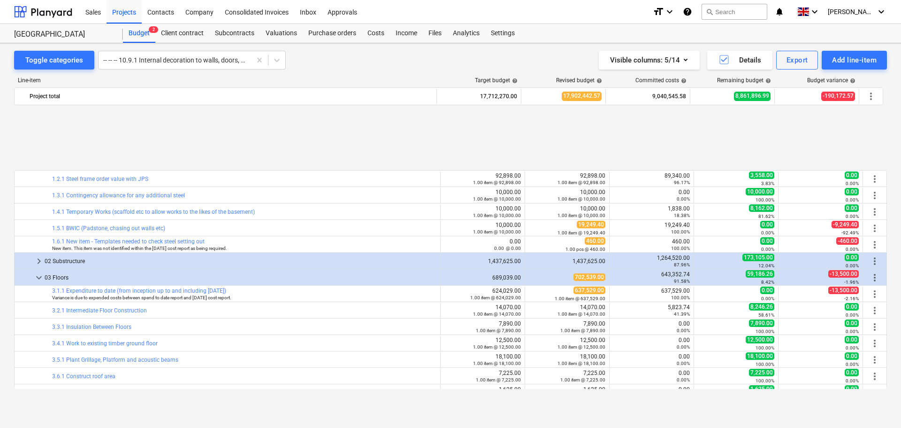
scroll to position [115, 0]
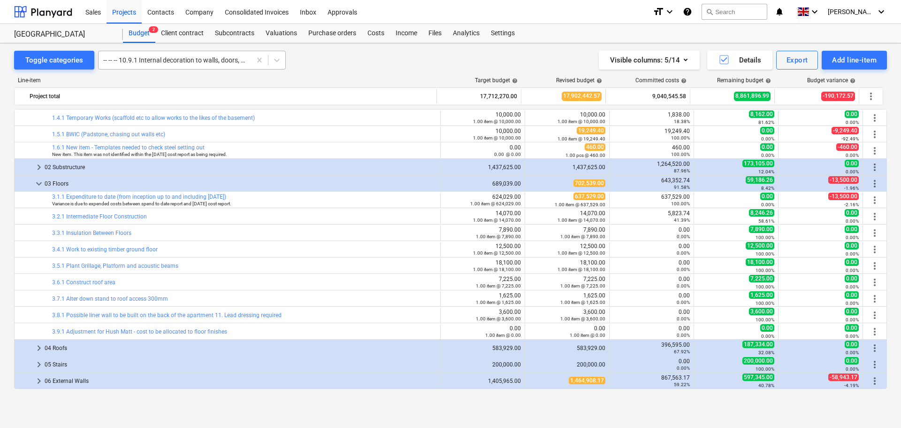
drag, startPoint x: 170, startPoint y: 53, endPoint x: 169, endPoint y: 60, distance: 6.6
click at [170, 53] on div "-- -- -- 10.9.1 Internal decoration to walls, doors, architraves, skirtings" at bounding box center [175, 59] width 153 height 13
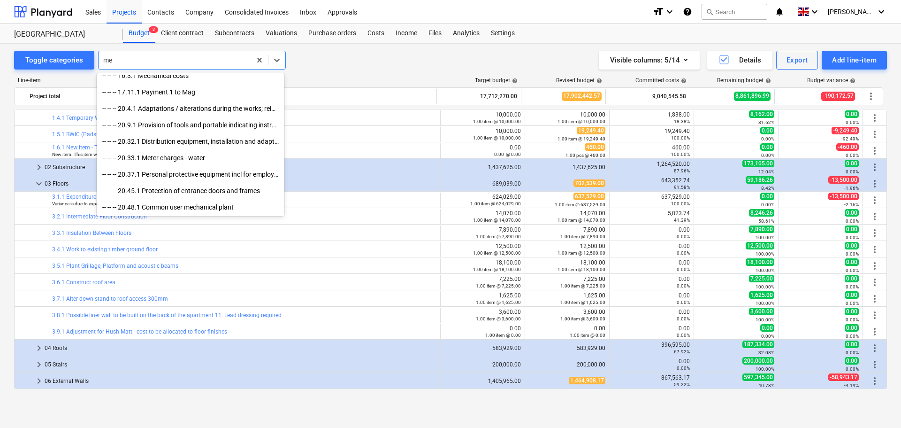
scroll to position [664, 0]
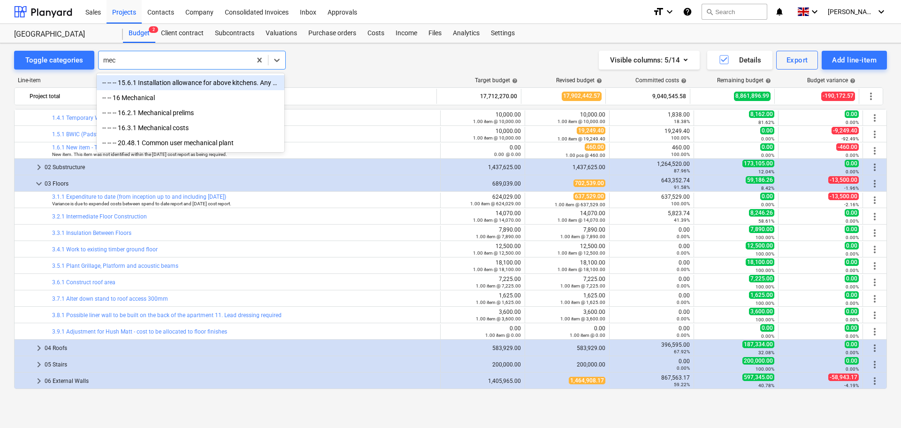
type input "mech"
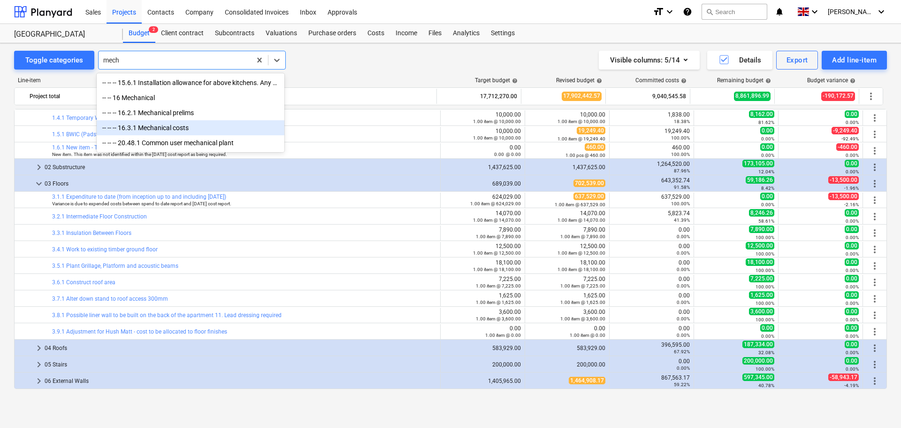
click at [176, 130] on div "-- -- -- 16.3.1 Mechanical costs" at bounding box center [191, 127] width 188 height 15
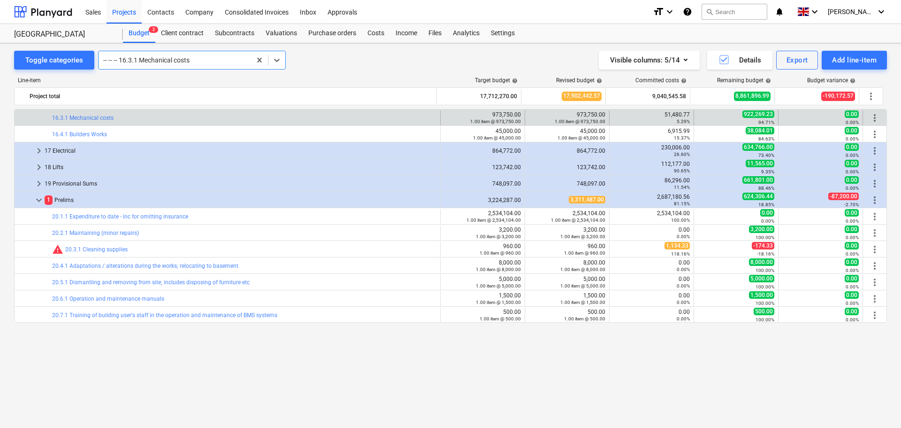
scroll to position [711, 0]
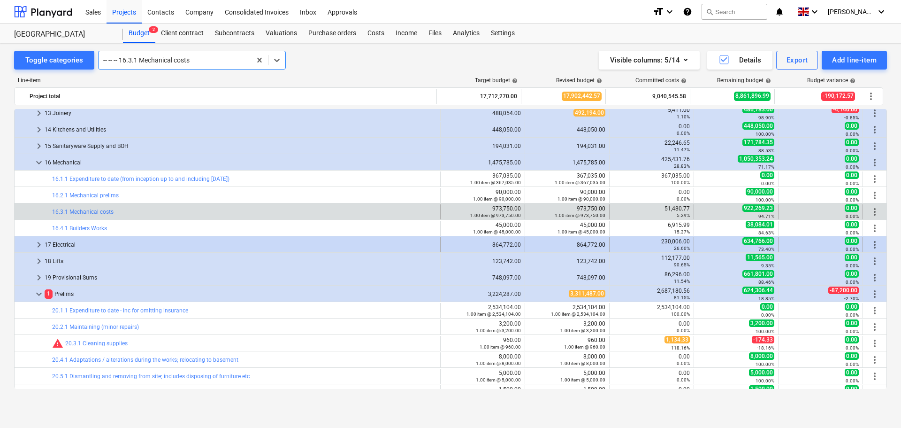
click at [34, 245] on span "keyboard_arrow_right" at bounding box center [38, 244] width 11 height 11
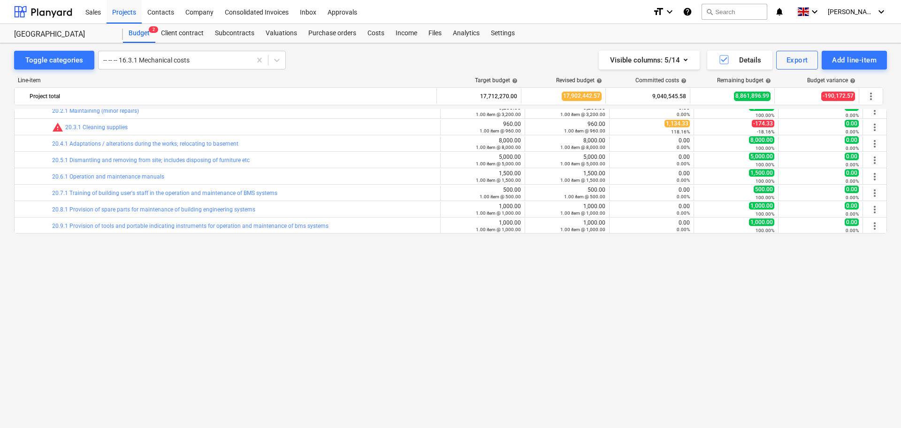
scroll to position [933, 0]
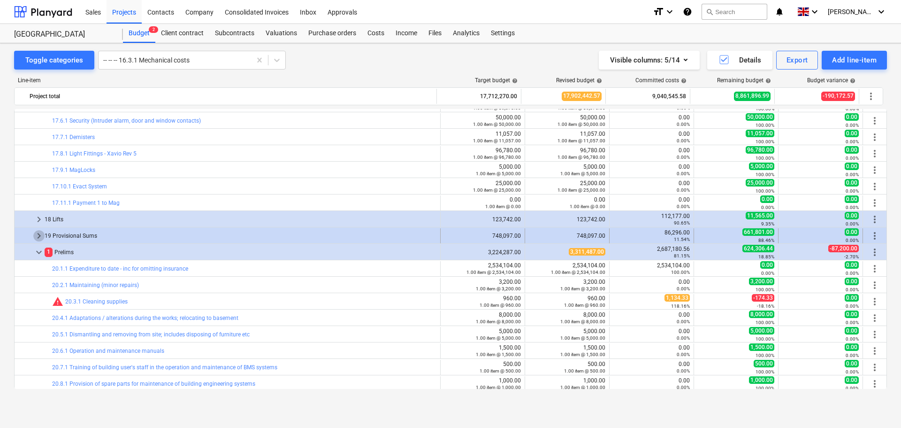
click at [35, 235] on span "keyboard_arrow_right" at bounding box center [38, 235] width 11 height 11
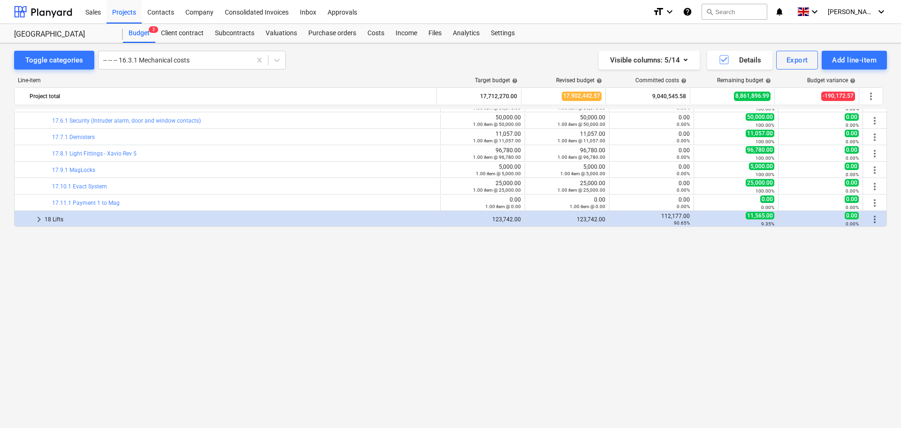
scroll to position [746, 0]
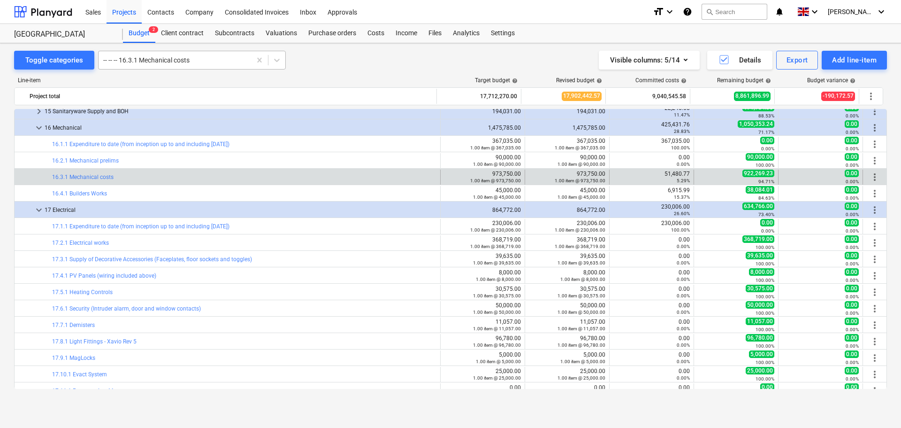
click at [136, 55] on div at bounding box center [174, 59] width 143 height 9
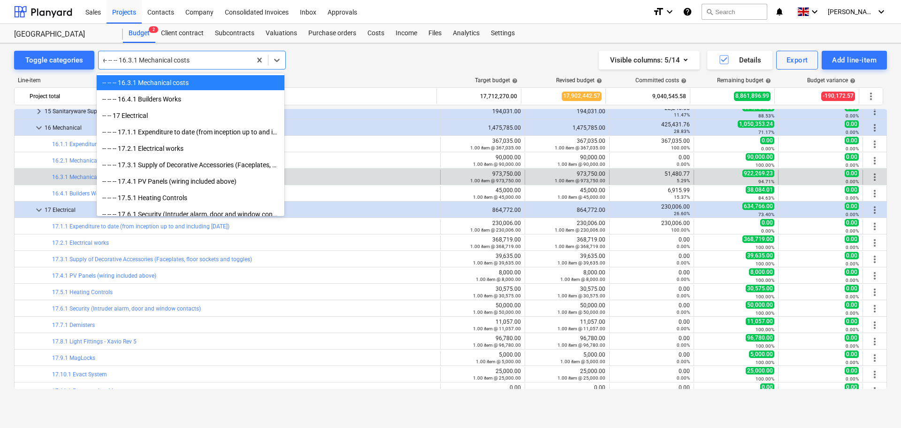
scroll to position [910, 0]
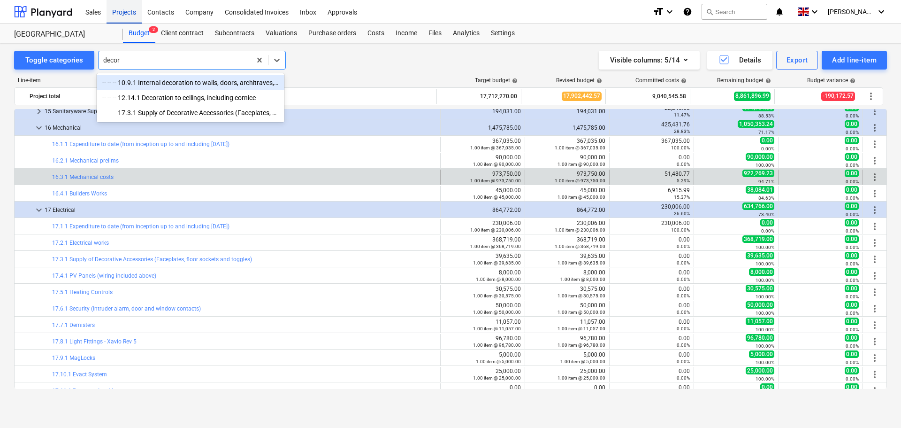
type input "decor"
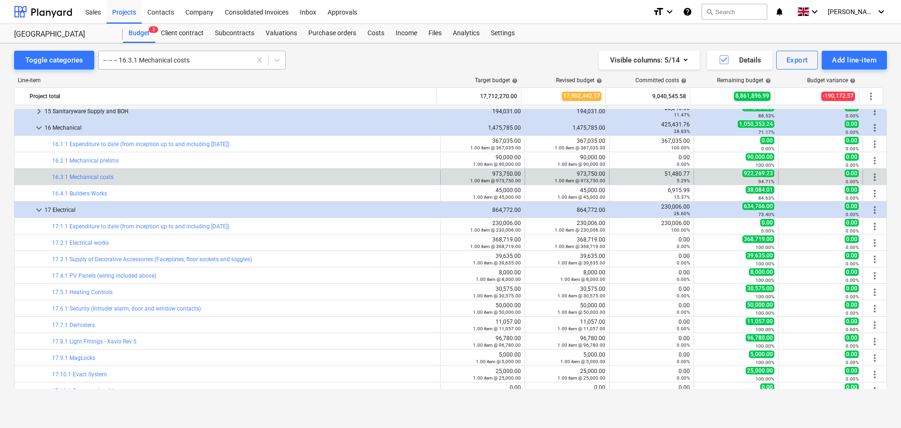
click at [176, 61] on div at bounding box center [174, 59] width 143 height 9
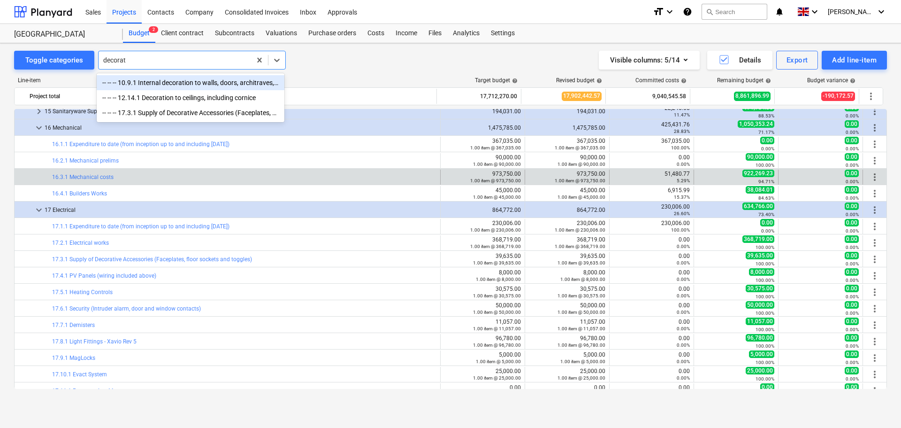
type input "decorat"
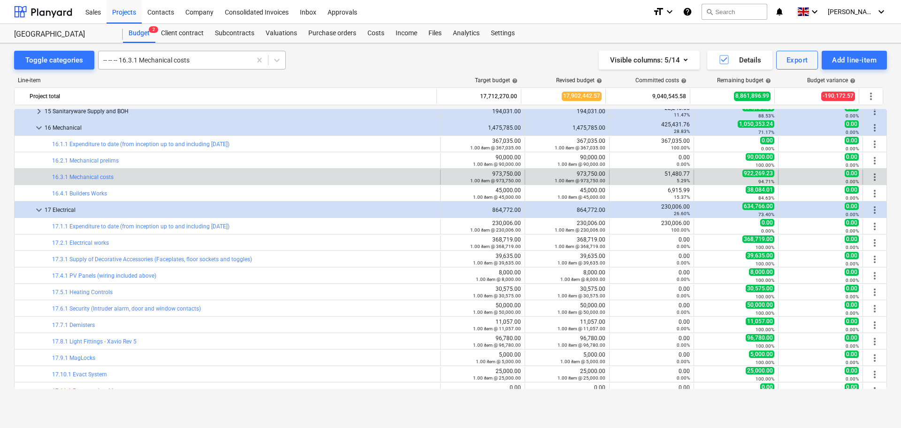
click at [165, 61] on div at bounding box center [174, 59] width 143 height 9
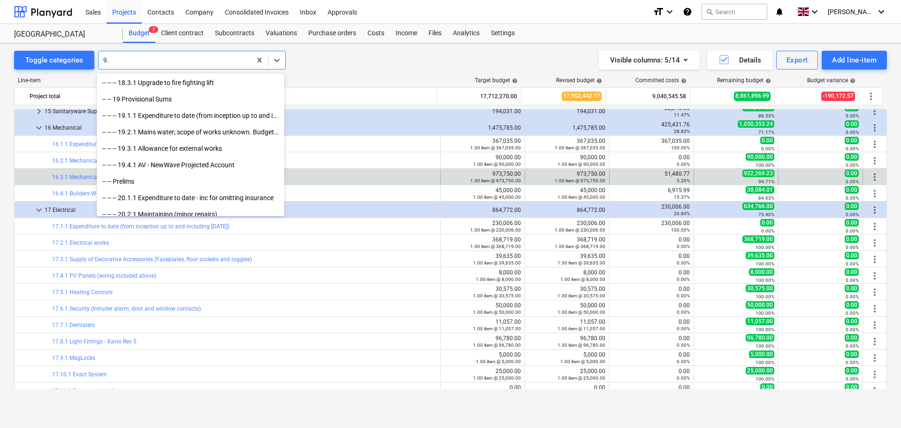
scroll to position [336, 0]
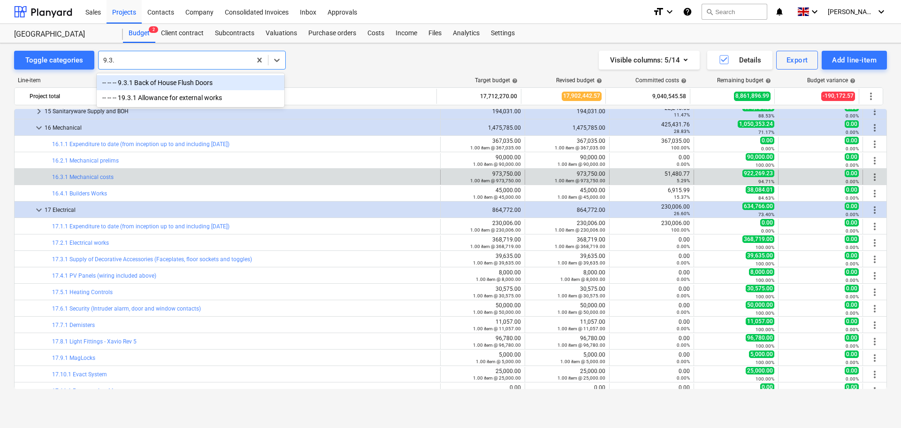
type input "9.3.1"
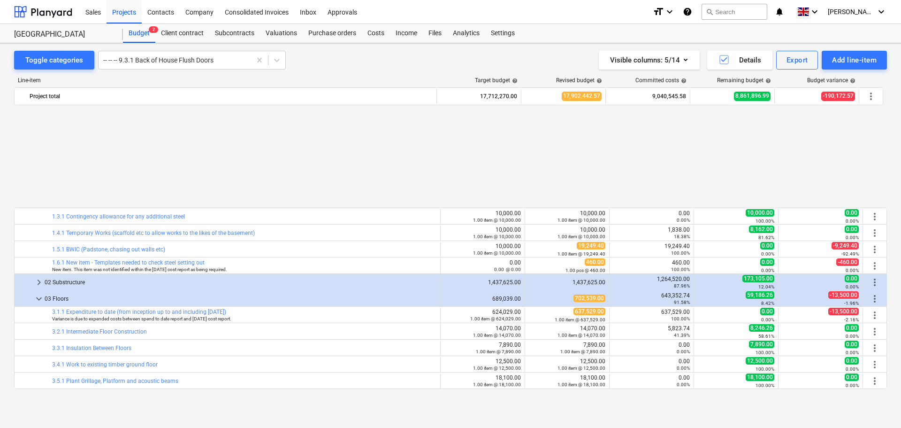
scroll to position [141, 0]
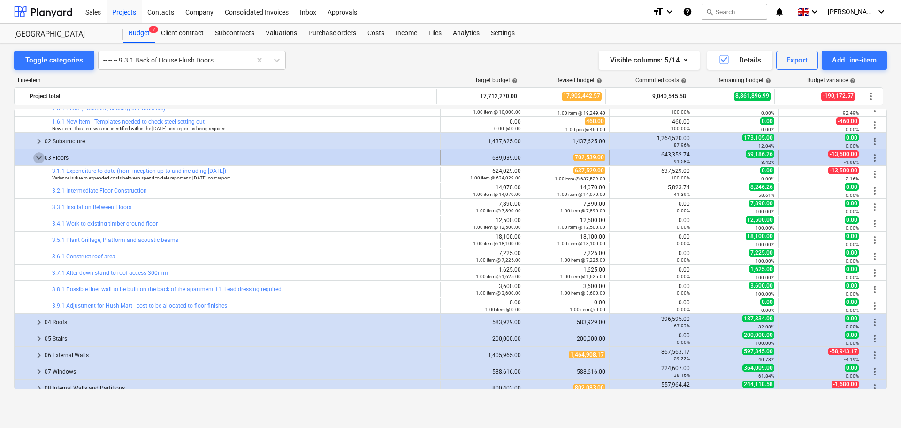
click at [40, 158] on span "keyboard_arrow_down" at bounding box center [38, 157] width 11 height 11
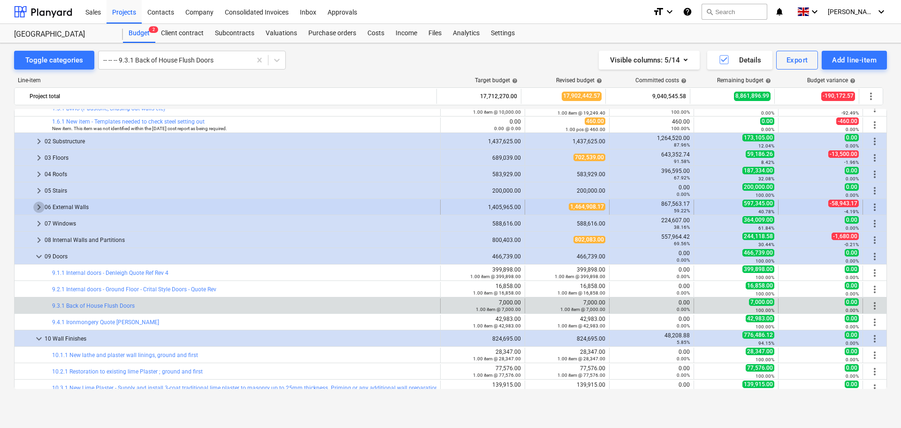
click at [35, 205] on span "keyboard_arrow_right" at bounding box center [38, 206] width 11 height 11
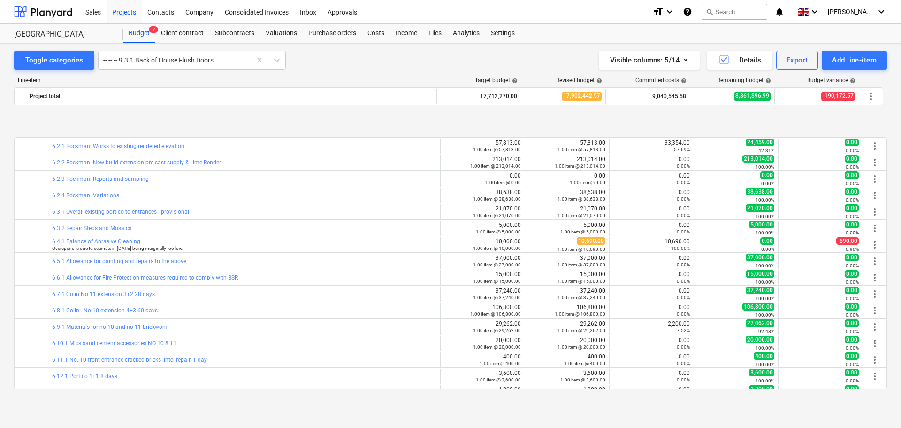
scroll to position [282, 0]
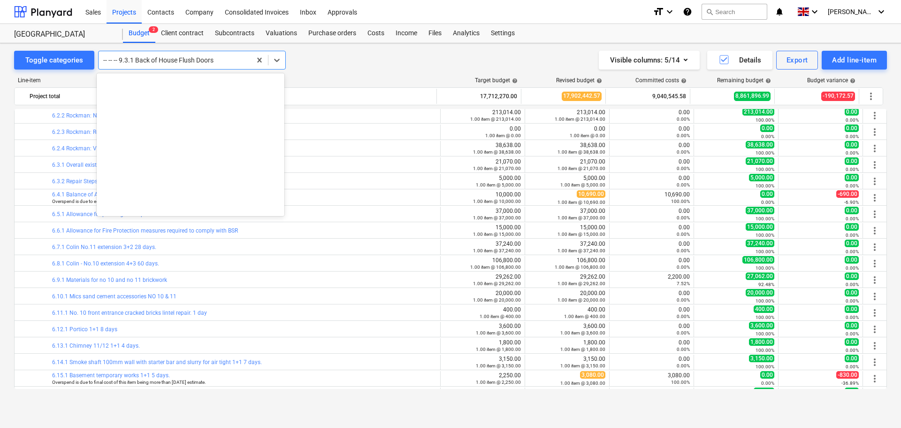
click at [140, 58] on div at bounding box center [174, 59] width 143 height 9
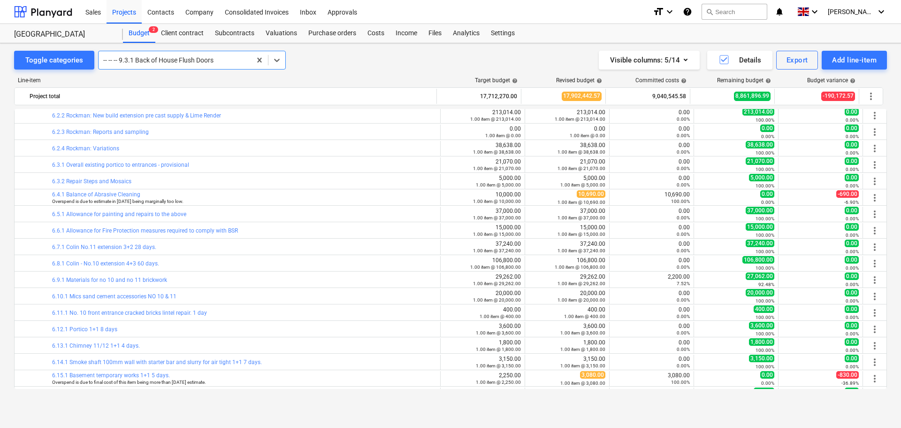
click at [180, 61] on div at bounding box center [174, 59] width 143 height 9
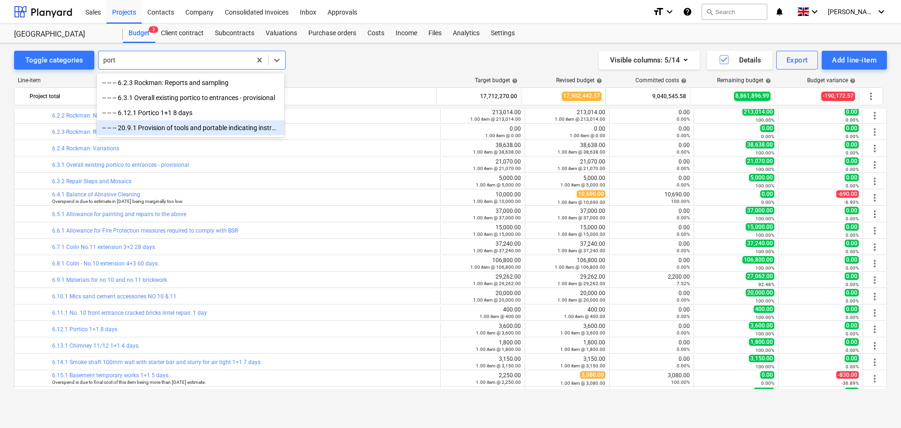
type input "port"
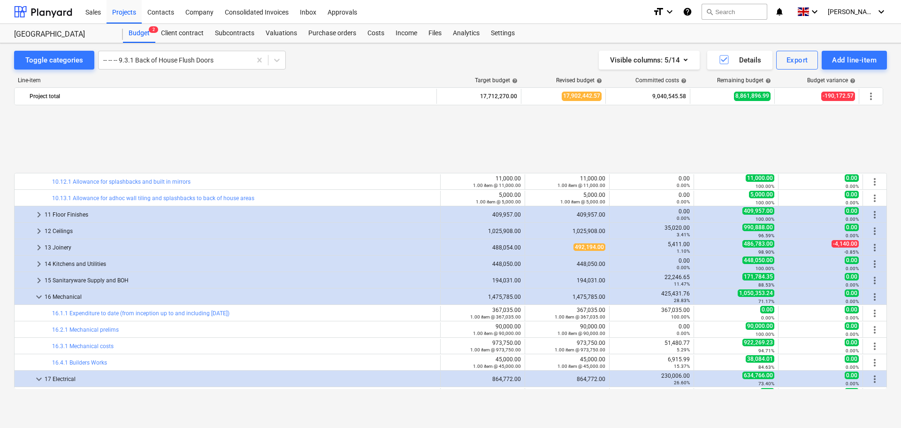
scroll to position [1065, 0]
